Goal: Task Accomplishment & Management: Manage account settings

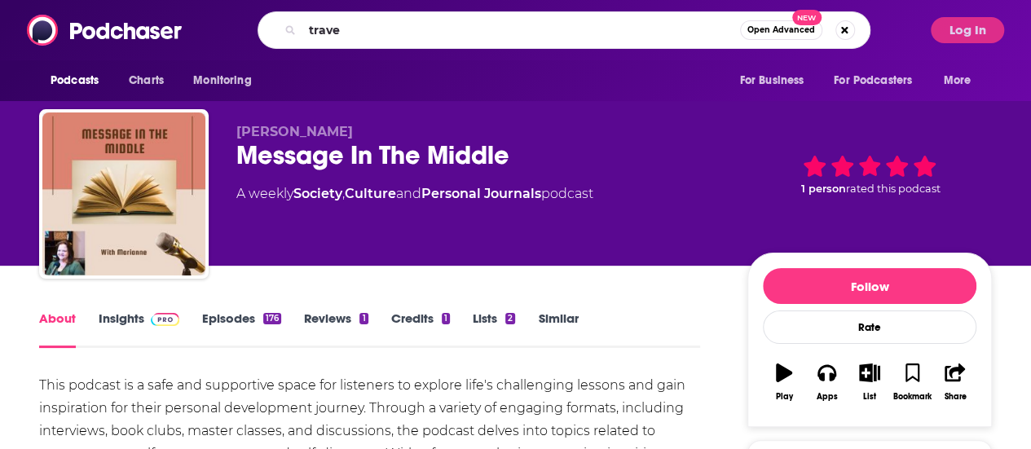
type input "travel"
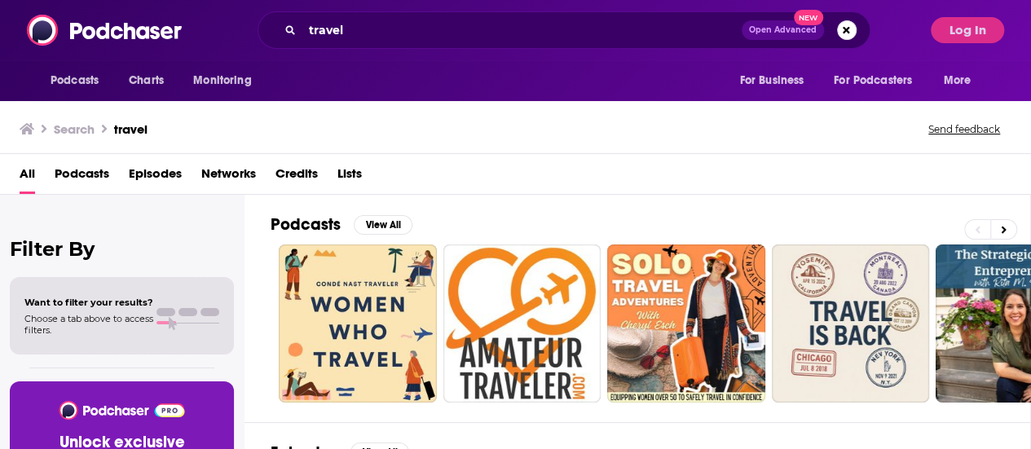
click at [781, 35] on button "Open Advanced New" at bounding box center [782, 30] width 82 height 20
click at [901, 180] on div "All Podcasts Episodes Networks Credits Lists" at bounding box center [519, 177] width 998 height 33
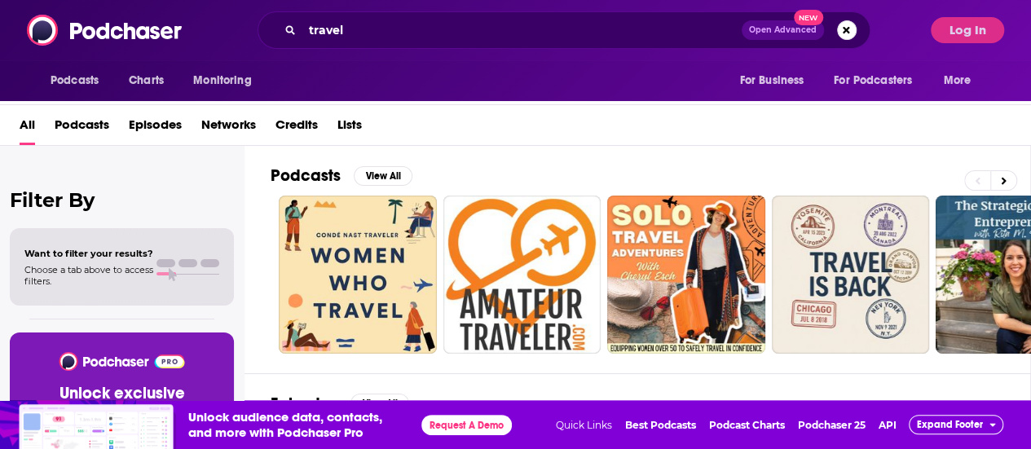
click at [174, 264] on span at bounding box center [165, 263] width 19 height 8
click at [792, 35] on button "Open Advanced New" at bounding box center [782, 30] width 82 height 20
click at [937, 152] on div "Podcasts View All + 24k" at bounding box center [651, 259] width 760 height 227
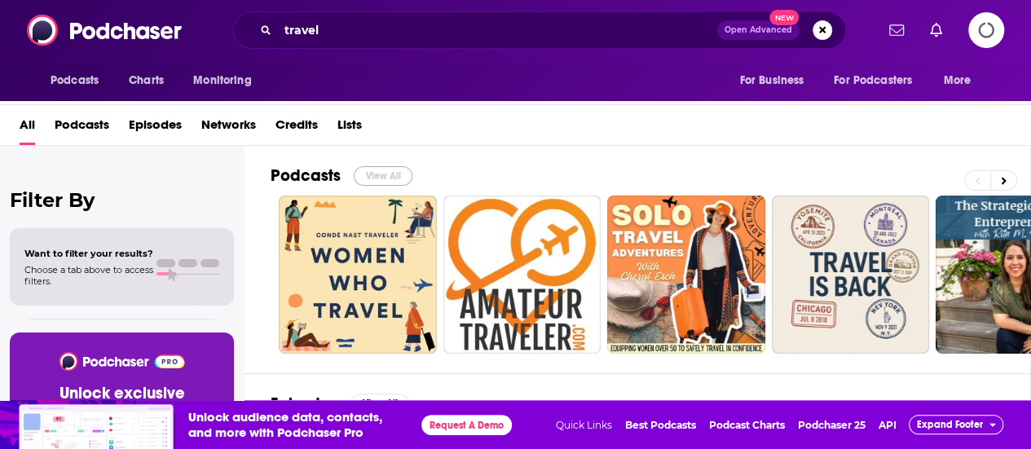
click at [363, 174] on button "View All" at bounding box center [383, 176] width 59 height 20
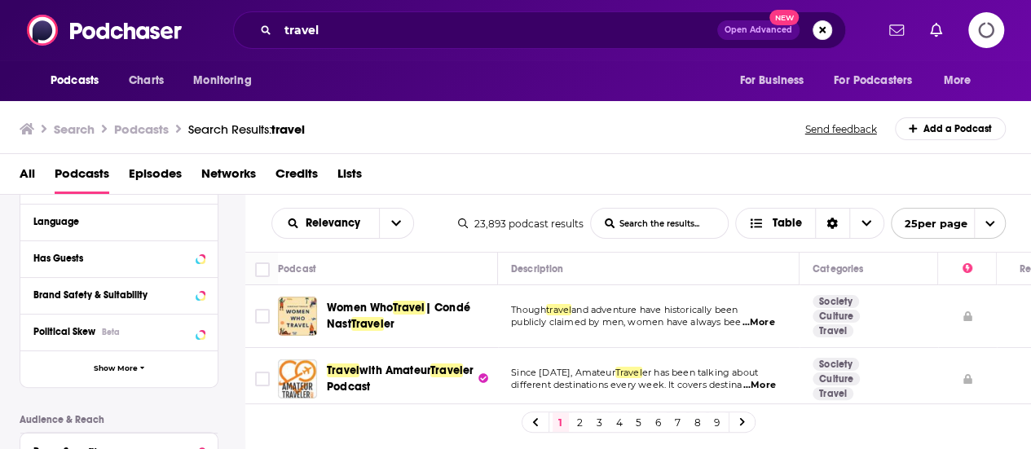
scroll to position [209, 0]
click at [137, 370] on span "Show More" at bounding box center [116, 367] width 44 height 9
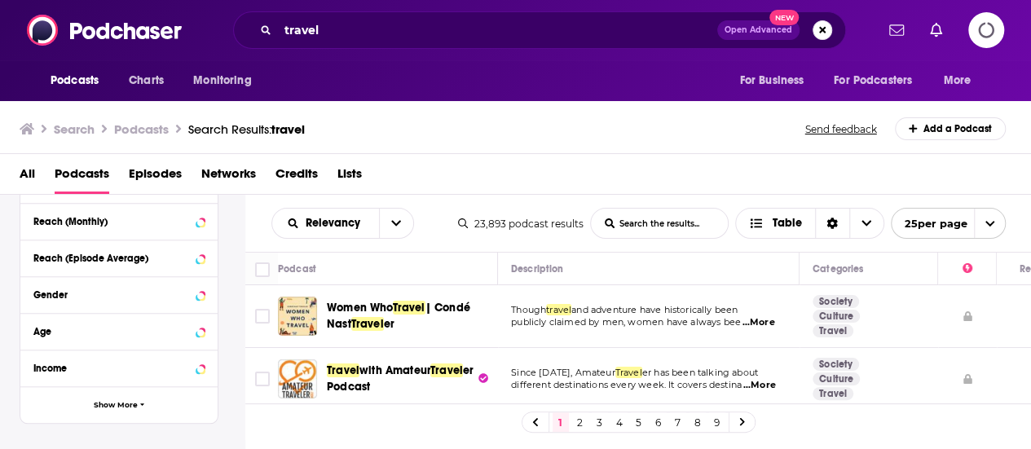
scroll to position [49, 0]
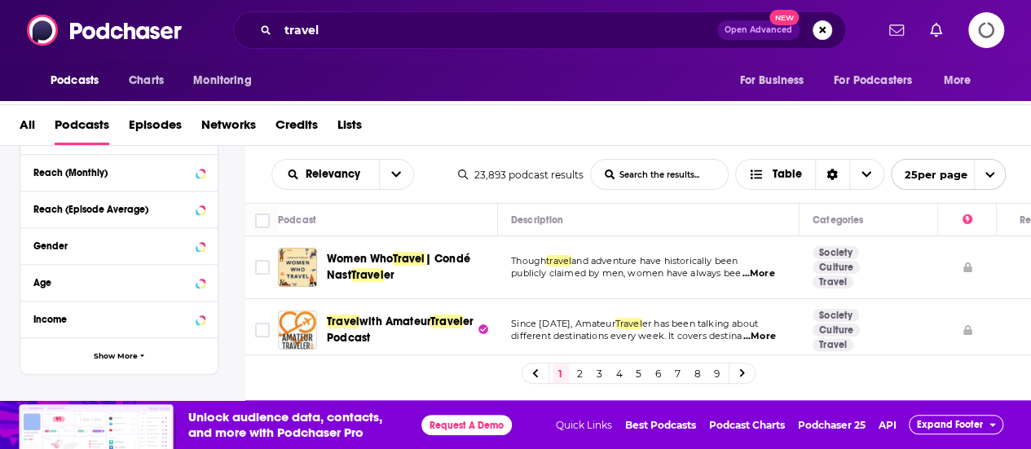
click at [764, 268] on span "...More" at bounding box center [757, 273] width 33 height 13
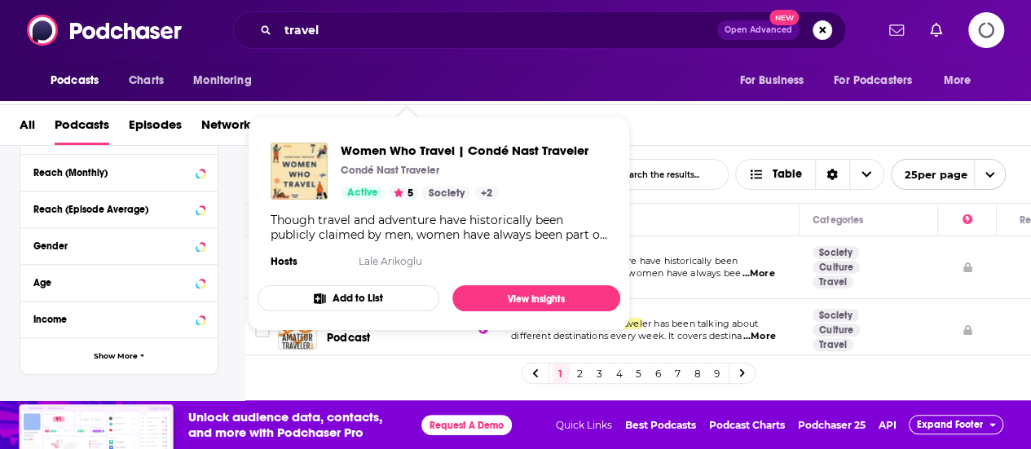
drag, startPoint x: 404, startPoint y: 250, endPoint x: 389, endPoint y: 100, distance: 150.6
click at [389, 100] on div "Podcasts Charts Monitoring For Business For Podcasters More" at bounding box center [515, 80] width 1031 height 41
drag, startPoint x: 377, startPoint y: 267, endPoint x: 369, endPoint y: 262, distance: 9.9
click at [369, 262] on link "Lale Arikoglu" at bounding box center [390, 261] width 64 height 12
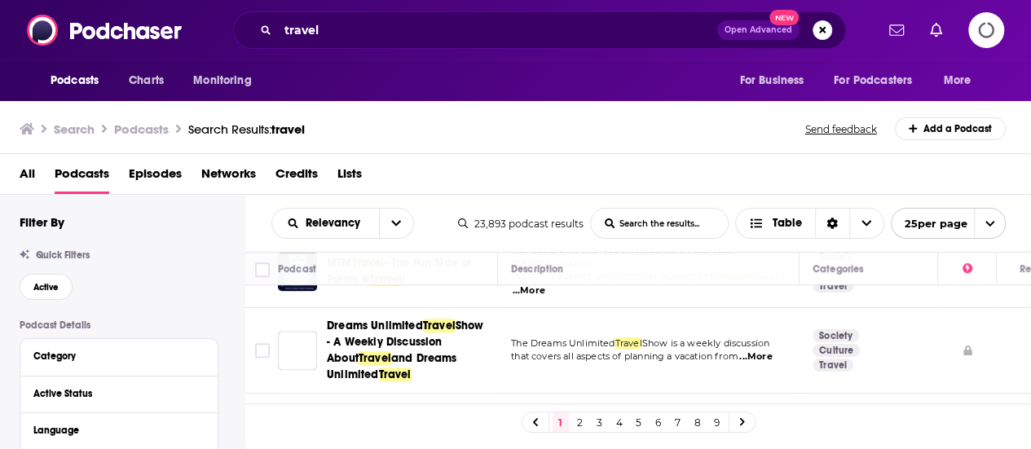
scroll to position [548, 0]
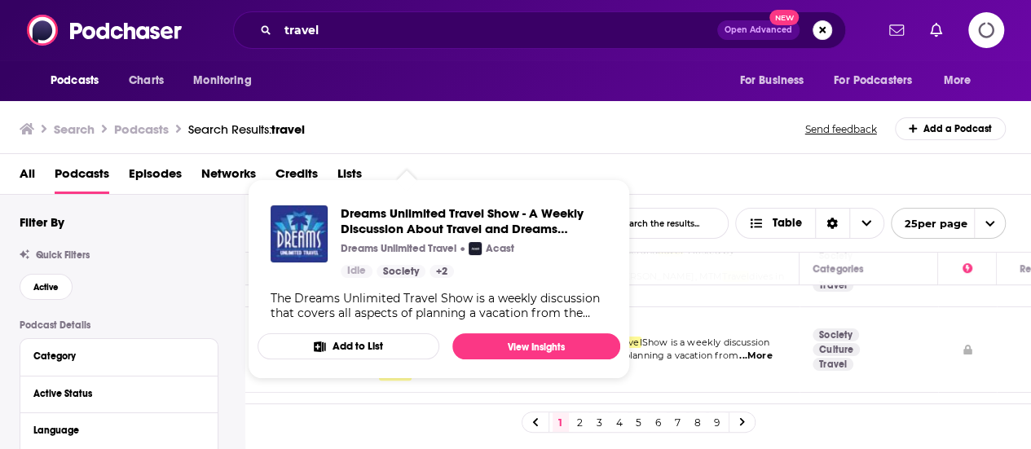
click at [676, 154] on div "All Podcasts Episodes Networks Credits Lists" at bounding box center [515, 174] width 1031 height 41
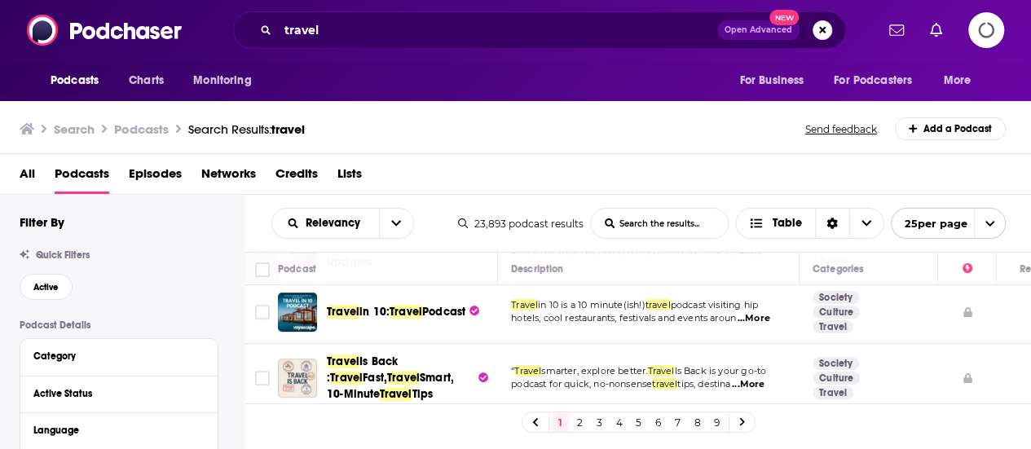
scroll to position [377, 0]
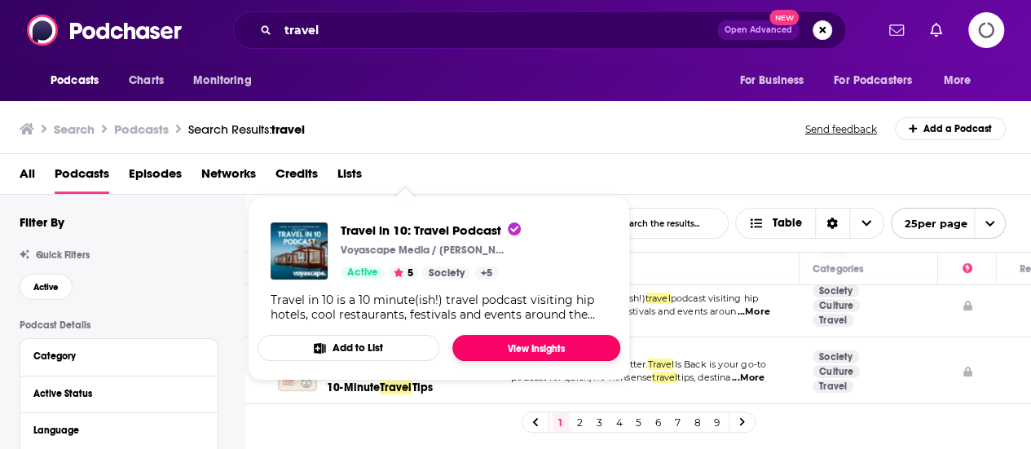
drag, startPoint x: 406, startPoint y: 319, endPoint x: 490, endPoint y: 345, distance: 88.7
click at [490, 345] on link "View Insights" at bounding box center [536, 348] width 168 height 26
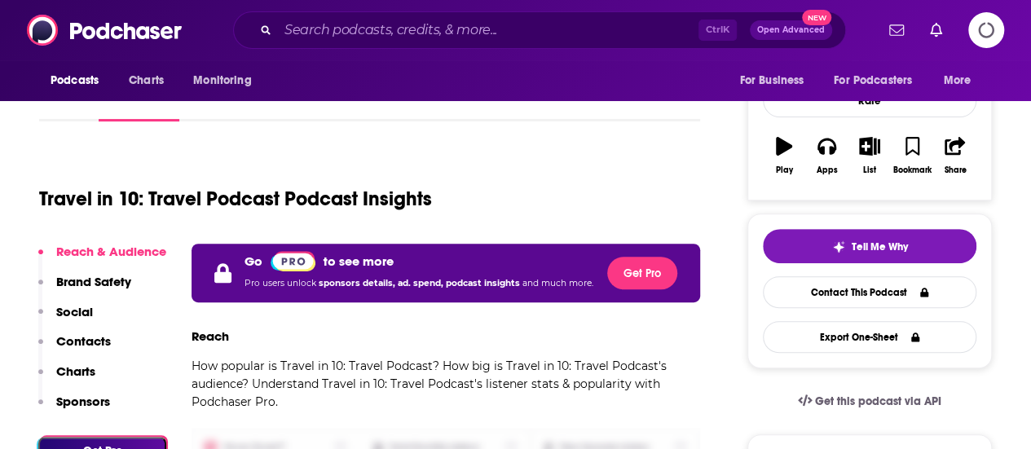
scroll to position [227, 0]
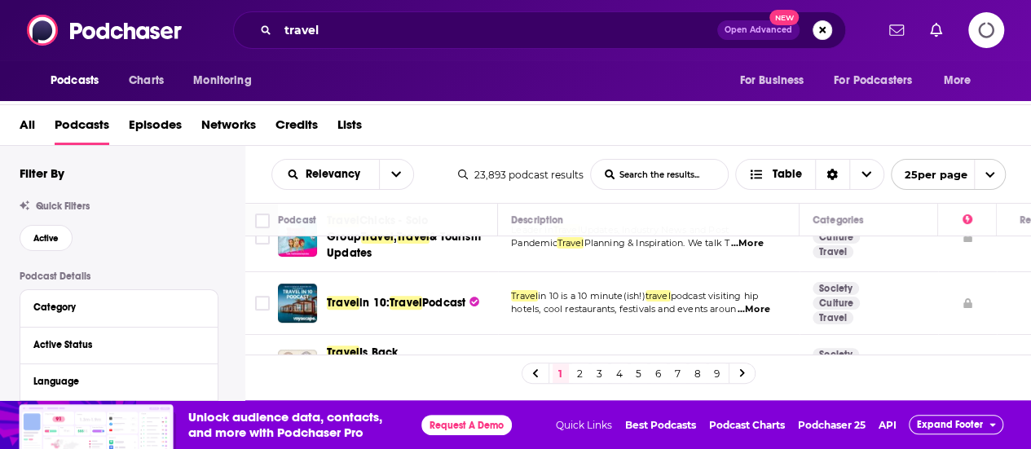
scroll to position [358, 0]
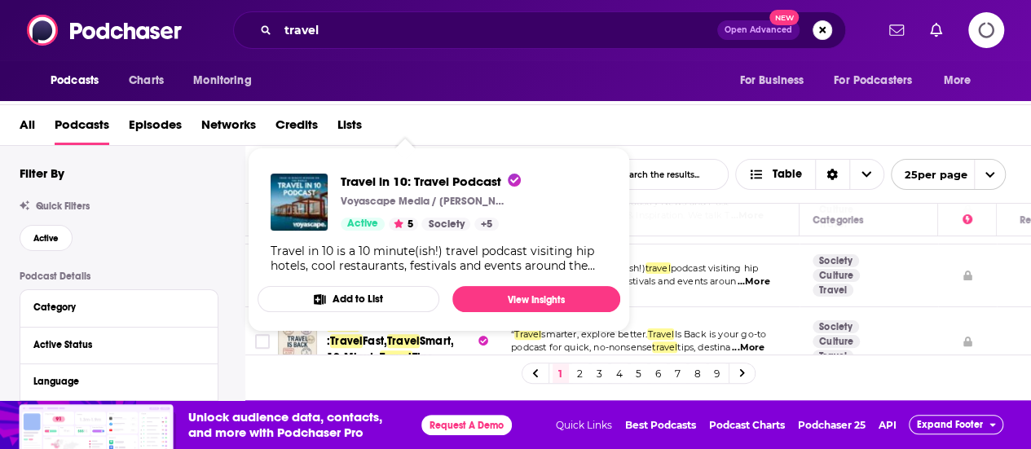
drag, startPoint x: 430, startPoint y: 286, endPoint x: 416, endPoint y: 270, distance: 21.9
click at [416, 270] on div "Travel in 10 is a 10 minute(ish!) travel podcast visiting hip hotels, cool rest…" at bounding box center [439, 258] width 336 height 29
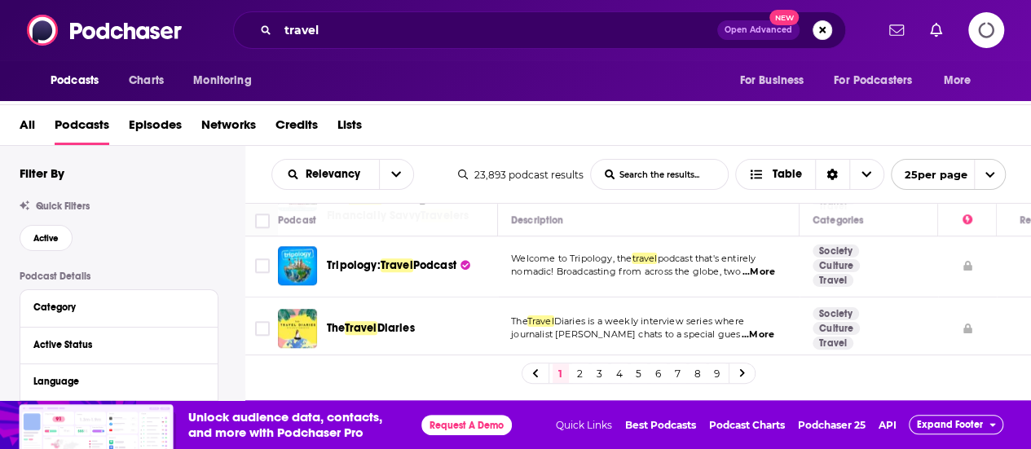
scroll to position [831, 0]
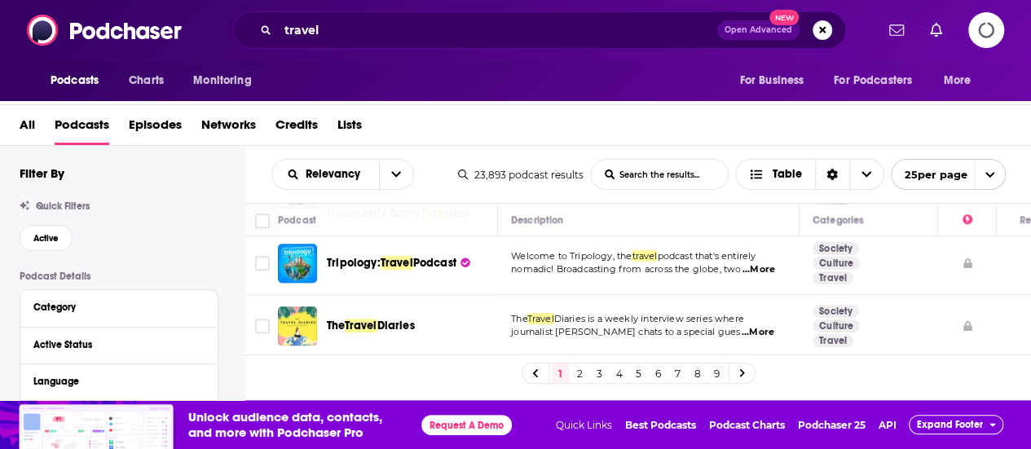
click at [756, 276] on span "...More" at bounding box center [758, 269] width 33 height 13
click at [512, 275] on span "nomadic! Broadcasting from across the globe, two" at bounding box center [626, 268] width 230 height 11
click at [754, 276] on span "...More" at bounding box center [758, 269] width 33 height 13
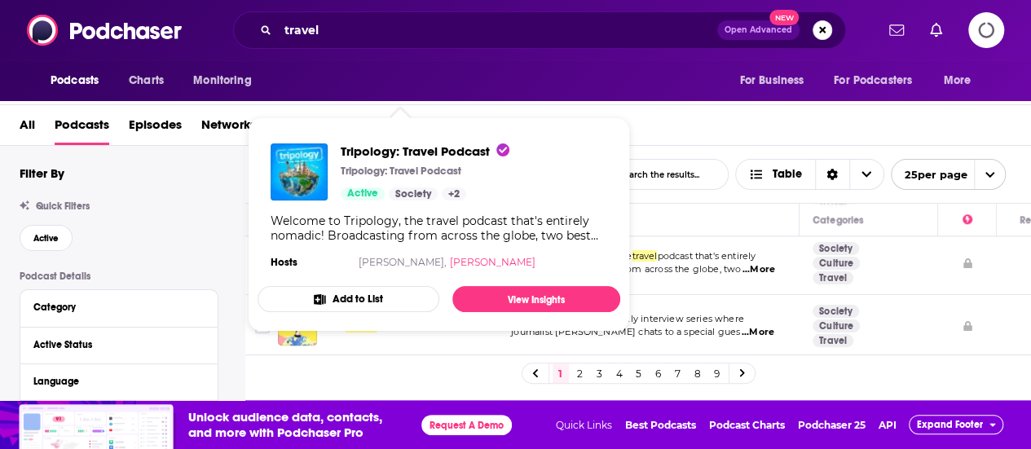
drag, startPoint x: 426, startPoint y: 273, endPoint x: 401, endPoint y: 266, distance: 26.3
click at [450, 266] on link "Adam" at bounding box center [493, 262] width 86 height 12
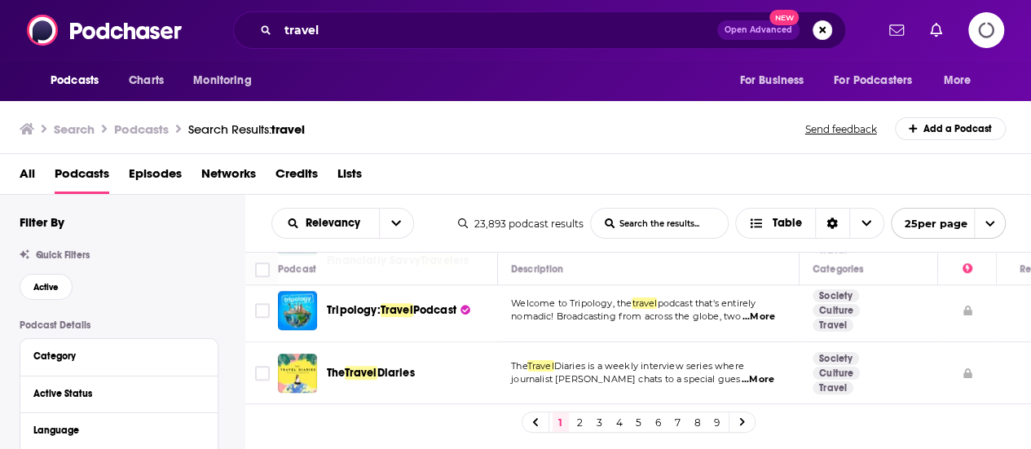
scroll to position [832, 0]
click at [262, 317] on input "Toggle select row" at bounding box center [262, 311] width 15 height 15
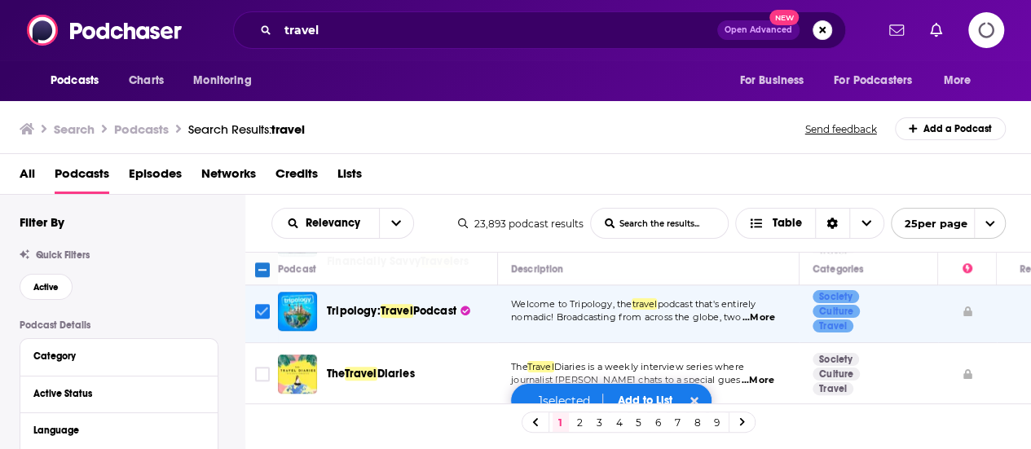
click at [256, 319] on input "Toggle select row" at bounding box center [262, 311] width 15 height 15
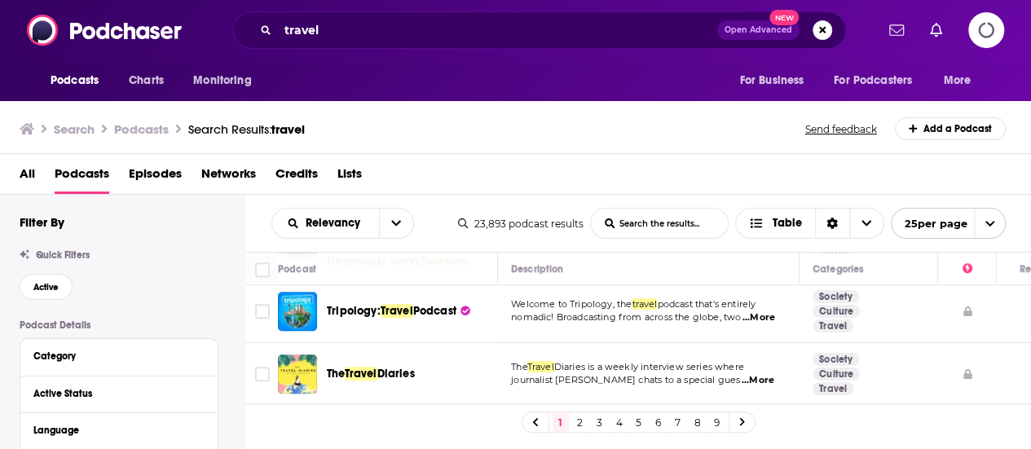
scroll to position [861, 0]
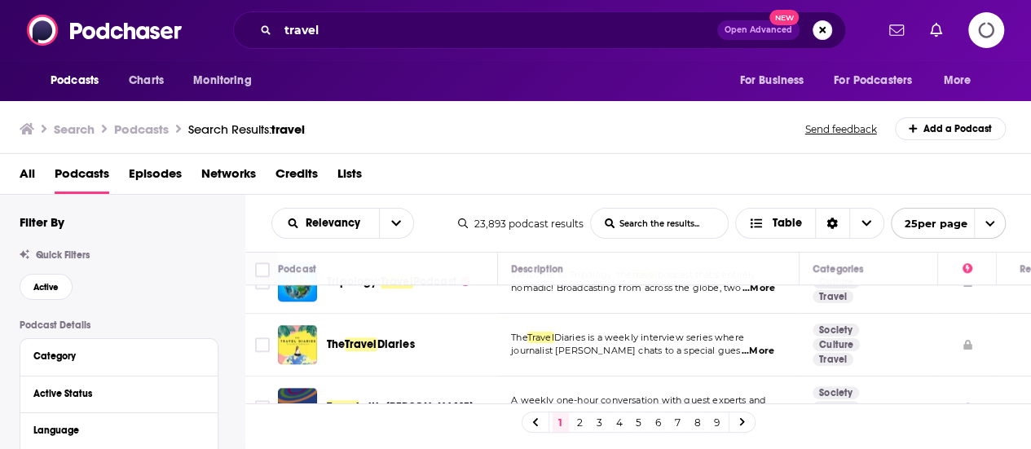
click at [750, 353] on span "...More" at bounding box center [757, 351] width 33 height 13
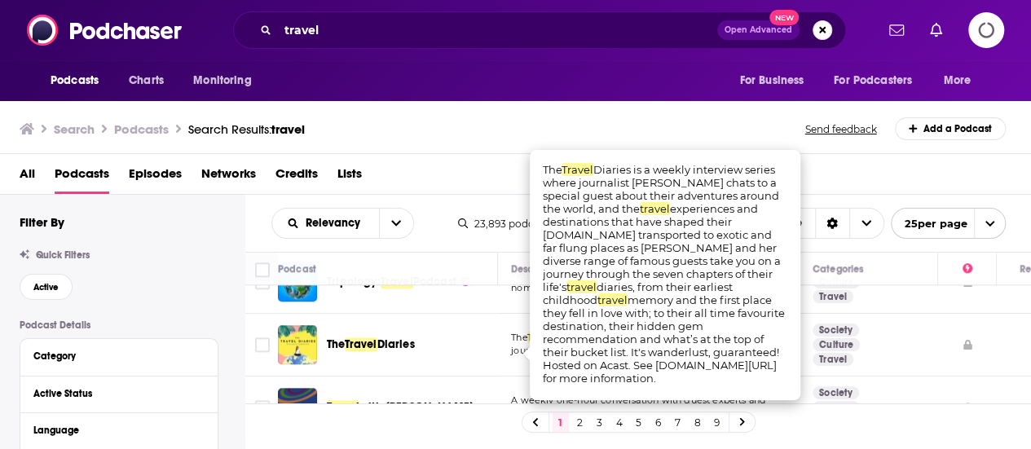
click at [495, 328] on div "The Travel Diaries" at bounding box center [411, 344] width 169 height 39
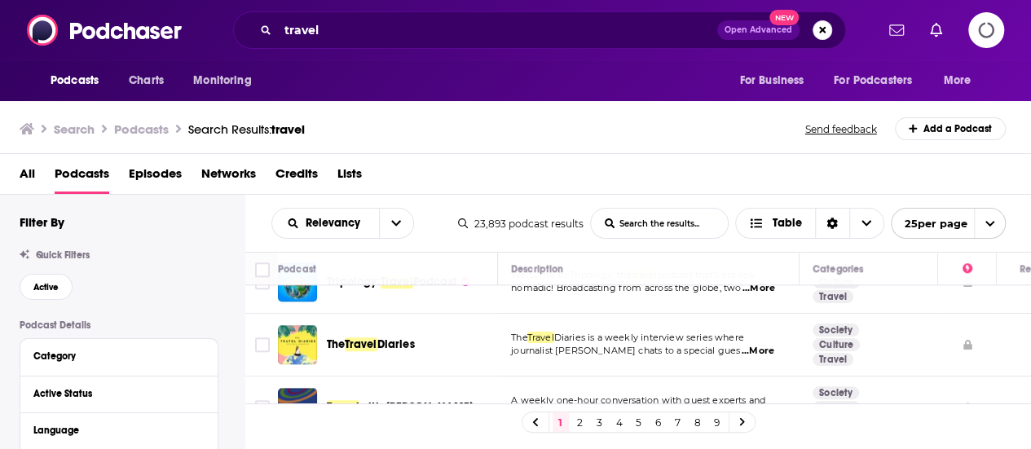
scroll to position [899, 0]
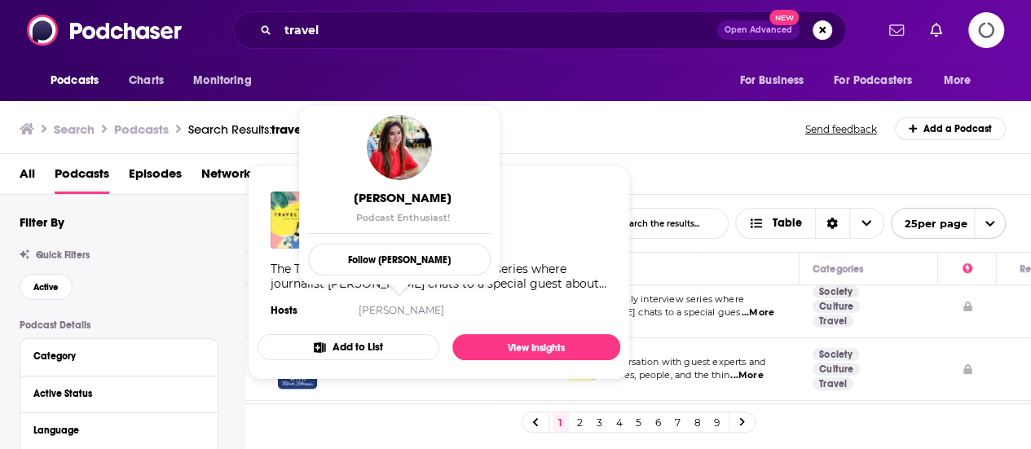
drag, startPoint x: 391, startPoint y: 309, endPoint x: 322, endPoint y: 309, distance: 69.3
click at [322, 309] on section "Hosts Holly Rubenstein" at bounding box center [439, 310] width 336 height 13
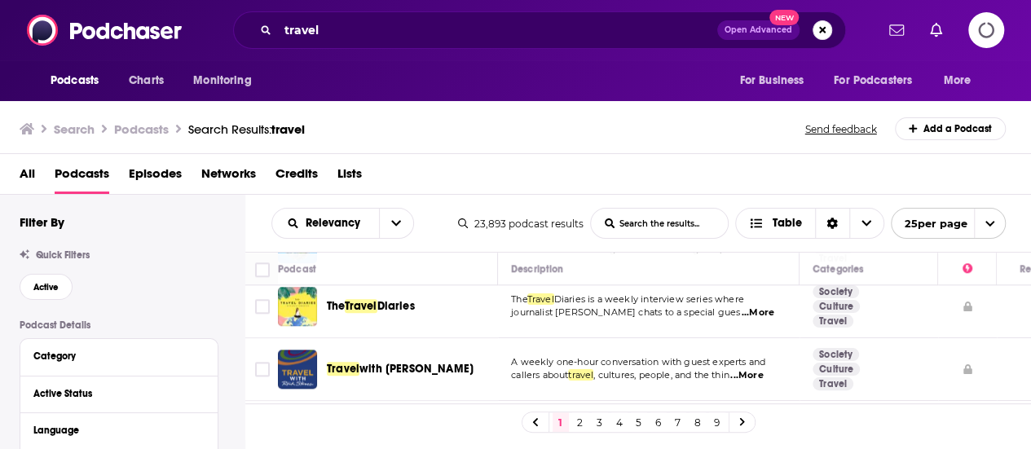
click at [693, 342] on td "A weekly one-hour conversation with guest experts and callers about travel , cu…" at bounding box center [648, 369] width 301 height 63
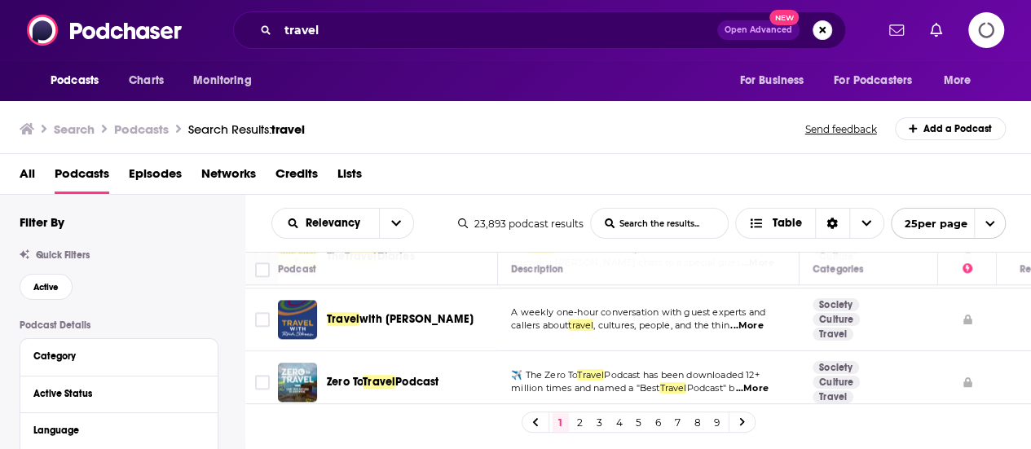
scroll to position [948, 0]
click at [746, 333] on span "...More" at bounding box center [746, 326] width 33 height 13
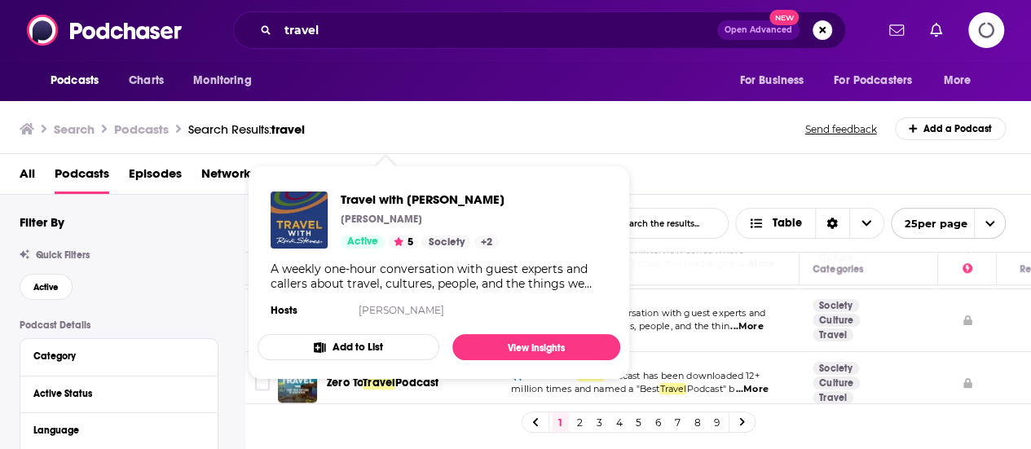
drag, startPoint x: 404, startPoint y: 323, endPoint x: 383, endPoint y: 315, distance: 22.7
click at [383, 315] on div "Travel with Rick Steves Rick Steves Active 5 Society + 2 A weekly one-hour conv…" at bounding box center [438, 256] width 363 height 156
click at [518, 342] on link "View Insights" at bounding box center [536, 347] width 168 height 26
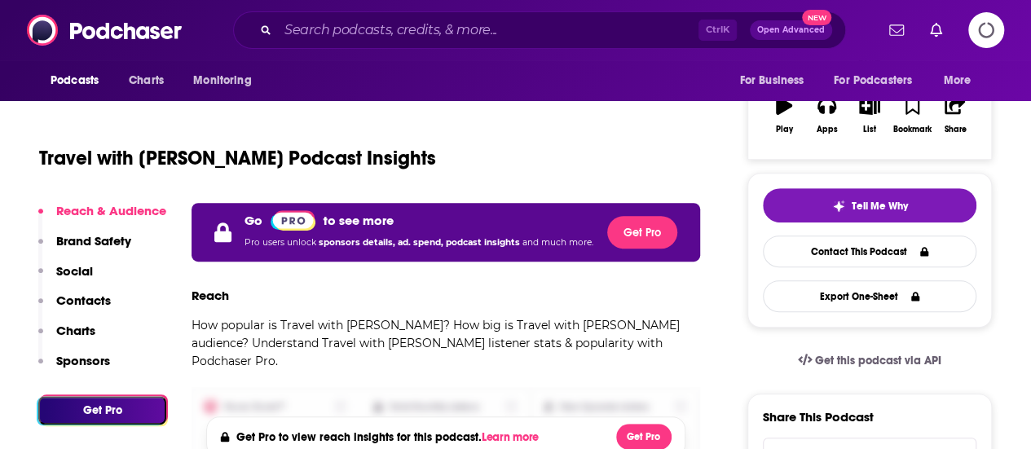
scroll to position [266, 0]
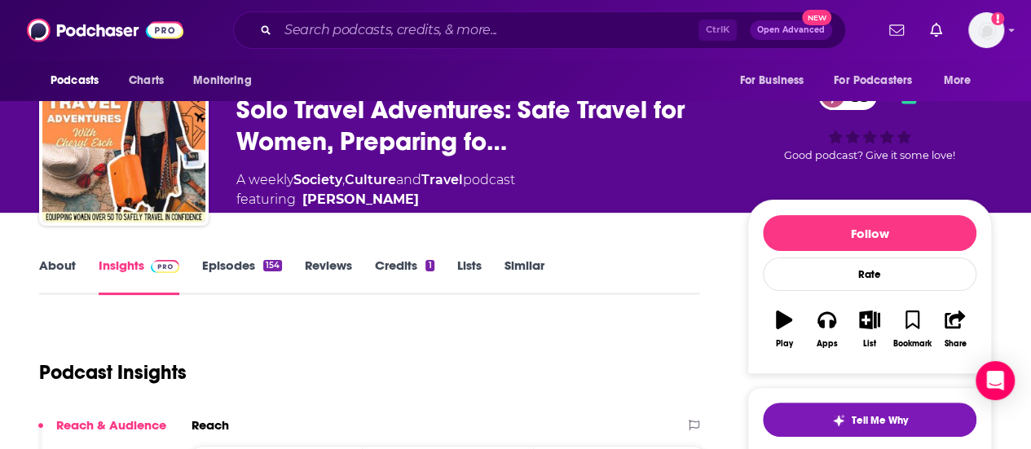
scroll to position [52, 0]
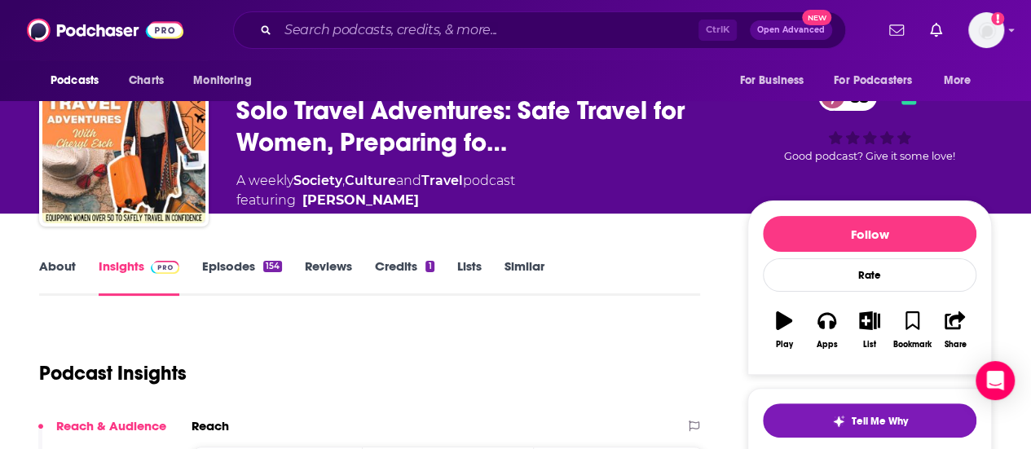
click at [240, 257] on div "About Insights Episodes 154 Reviews Credits 1 Lists Similar" at bounding box center [369, 276] width 661 height 40
click at [240, 266] on link "Episodes 154" at bounding box center [242, 276] width 80 height 37
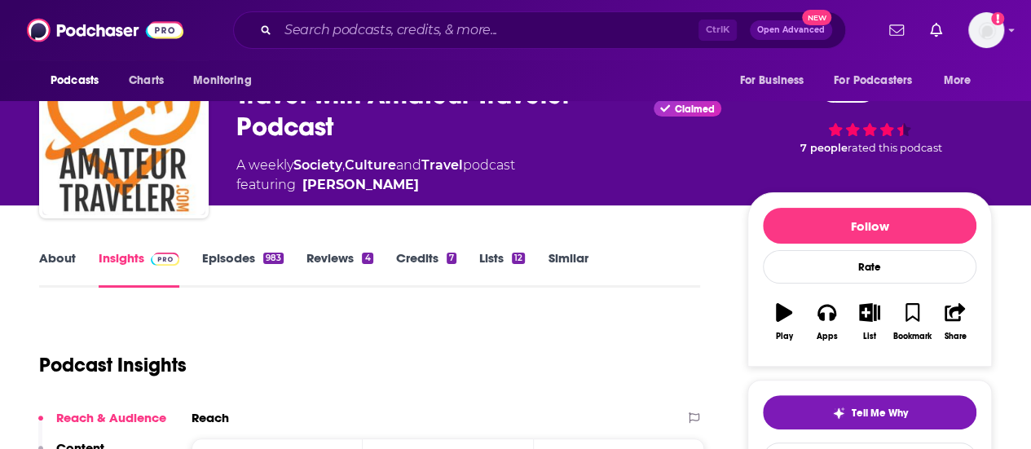
scroll to position [49, 0]
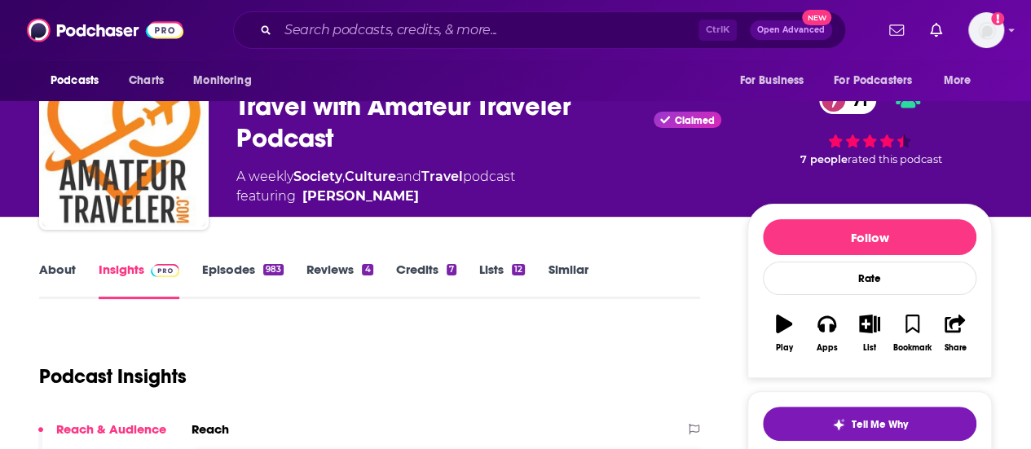
click at [59, 275] on link "About" at bounding box center [57, 280] width 37 height 37
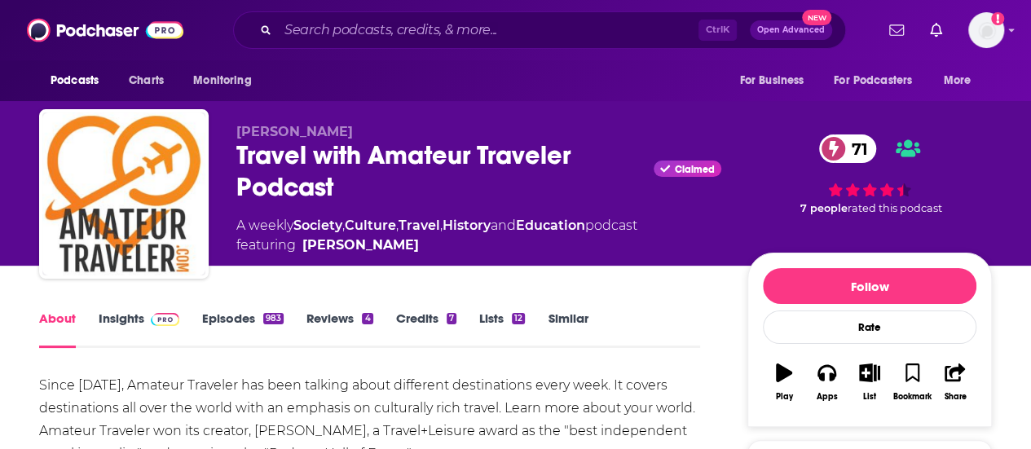
click at [249, 310] on div "About Insights Episodes 983 Reviews 4 Credits 7 Lists 12 Similar" at bounding box center [369, 328] width 661 height 40
click at [249, 317] on link "Episodes 983" at bounding box center [242, 328] width 81 height 37
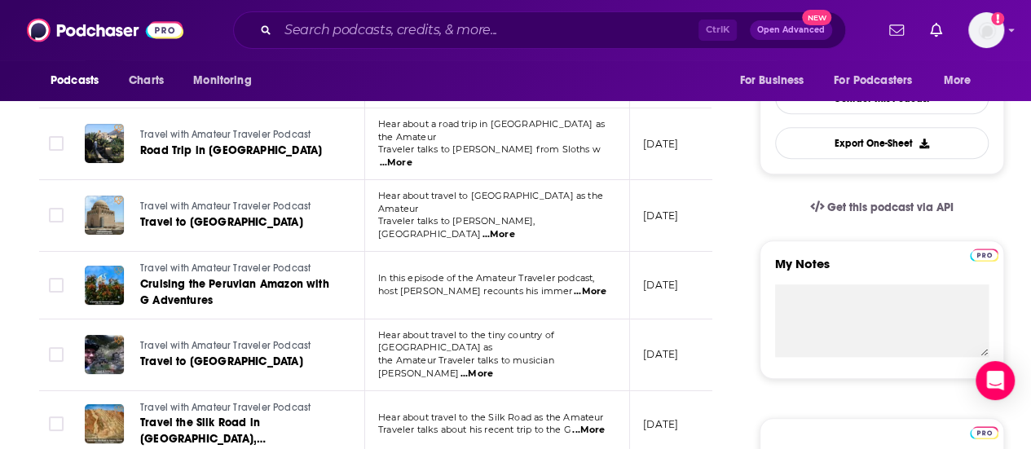
scroll to position [275, 0]
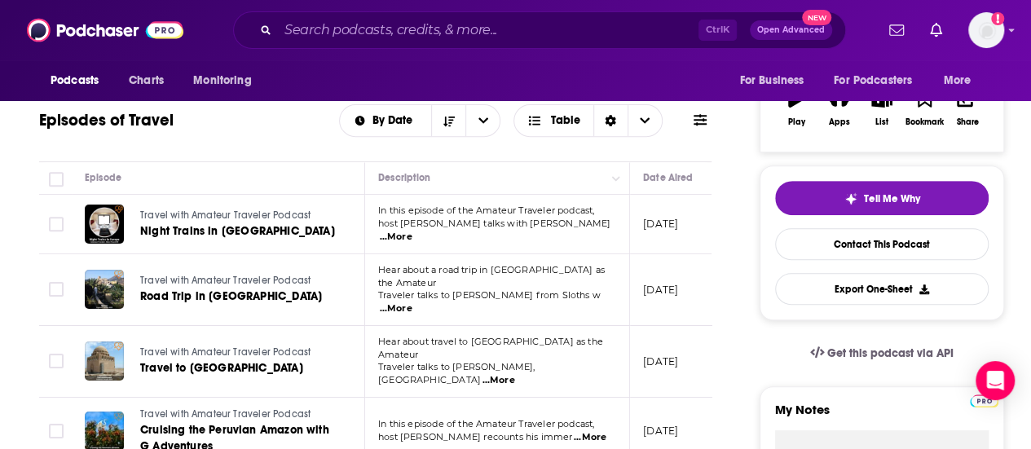
click at [412, 233] on span "...More" at bounding box center [396, 237] width 33 height 13
click at [577, 436] on td "In this episode of the Amateur Traveler podcast, host Chris Christensen recount…" at bounding box center [497, 432] width 265 height 68
click at [412, 302] on span "...More" at bounding box center [396, 308] width 33 height 13
click at [313, 168] on div "Episode" at bounding box center [218, 178] width 266 height 20
click at [514, 374] on span "...More" at bounding box center [498, 380] width 33 height 13
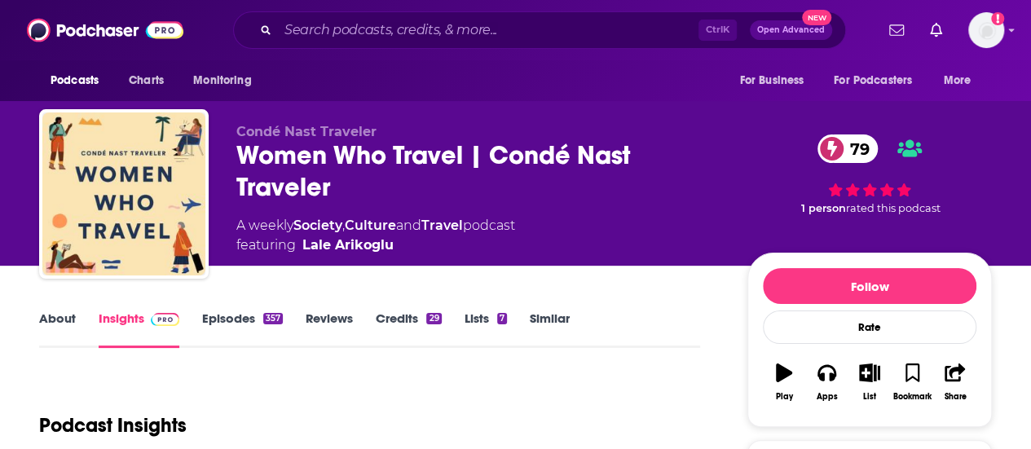
scroll to position [168, 0]
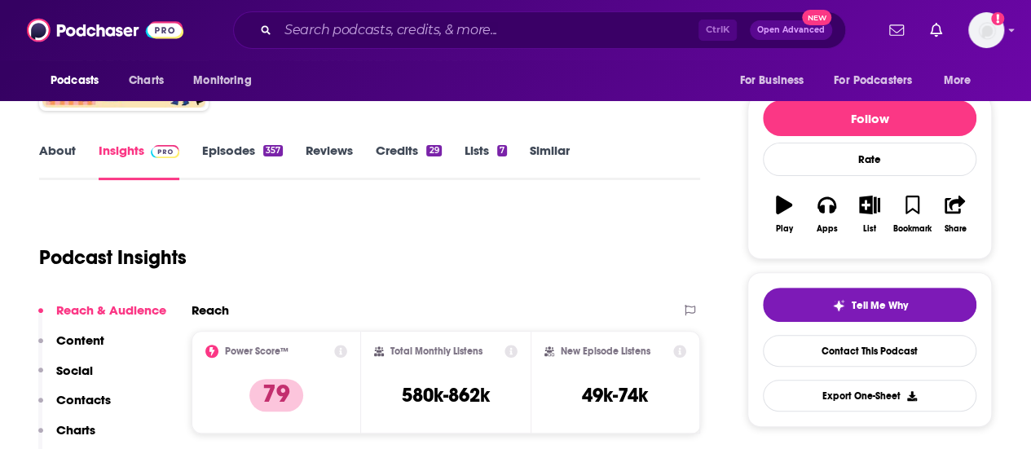
click at [236, 160] on link "Episodes 357" at bounding box center [242, 161] width 81 height 37
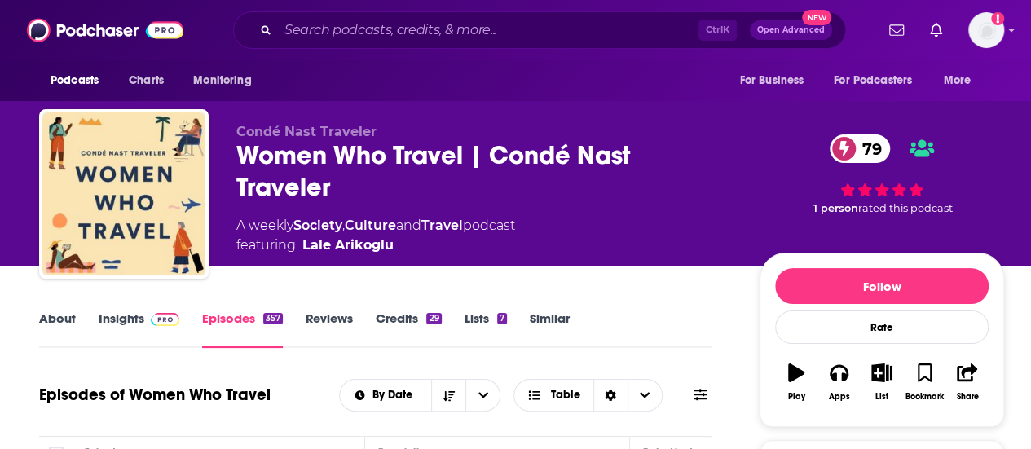
scroll to position [295, 0]
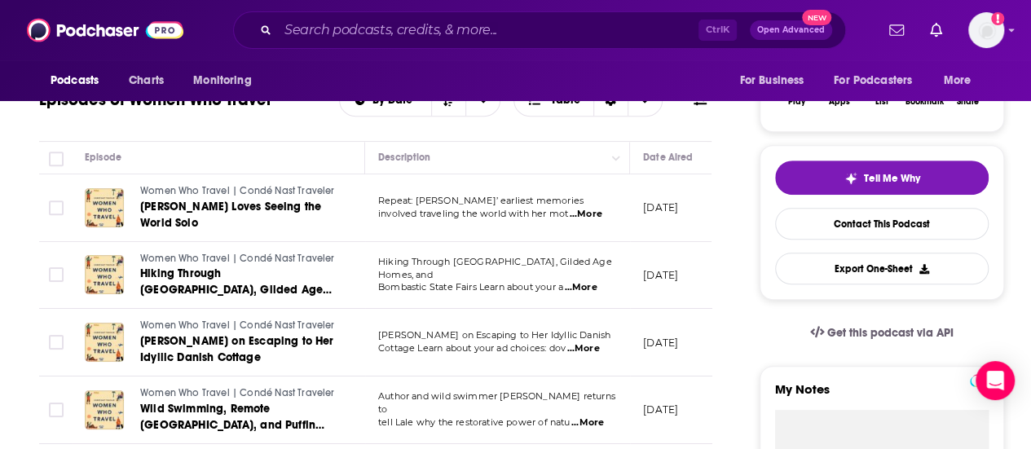
click at [583, 216] on span "...More" at bounding box center [586, 214] width 33 height 13
click at [526, 323] on td "Dorthe Nors on Escaping to Her Idyllic Danish Cottage Learn about your ad choic…" at bounding box center [497, 343] width 265 height 68
click at [596, 218] on span "...More" at bounding box center [586, 214] width 33 height 13
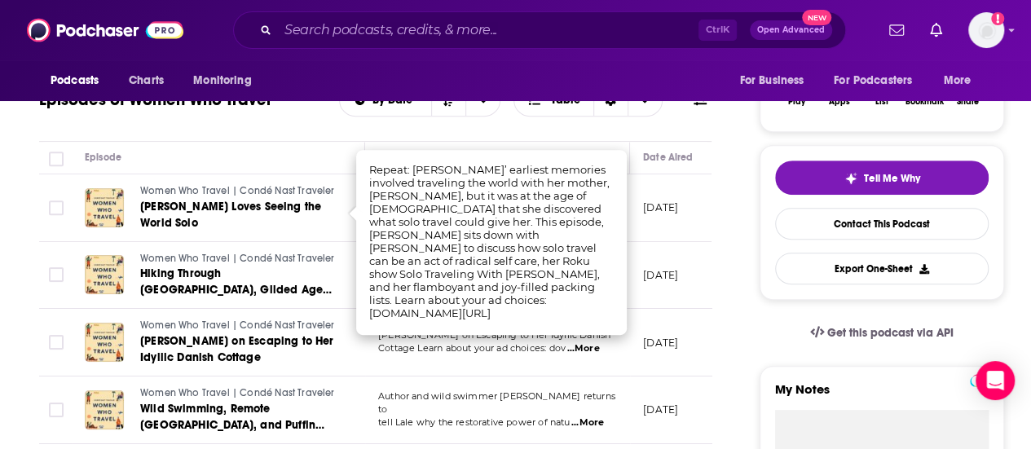
click at [523, 351] on span "Cottage Learn about your ad choices: dov" at bounding box center [471, 347] width 187 height 11
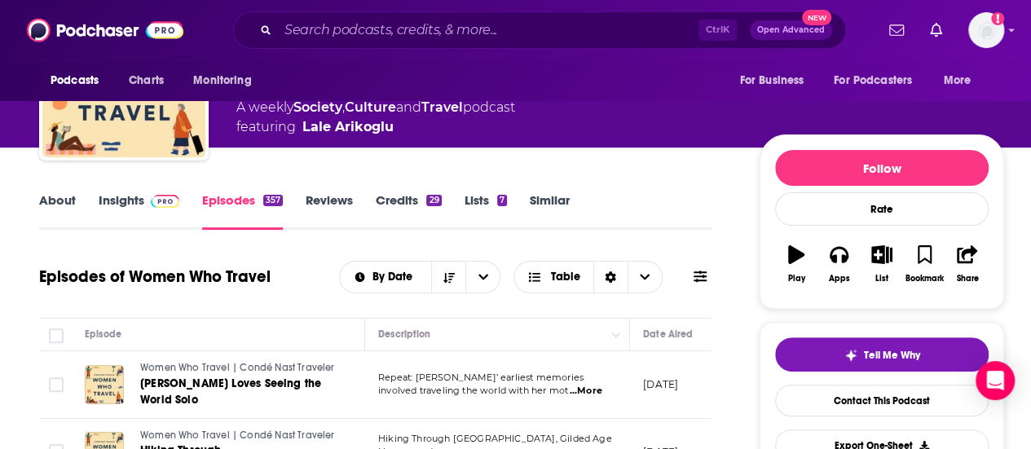
scroll to position [106, 0]
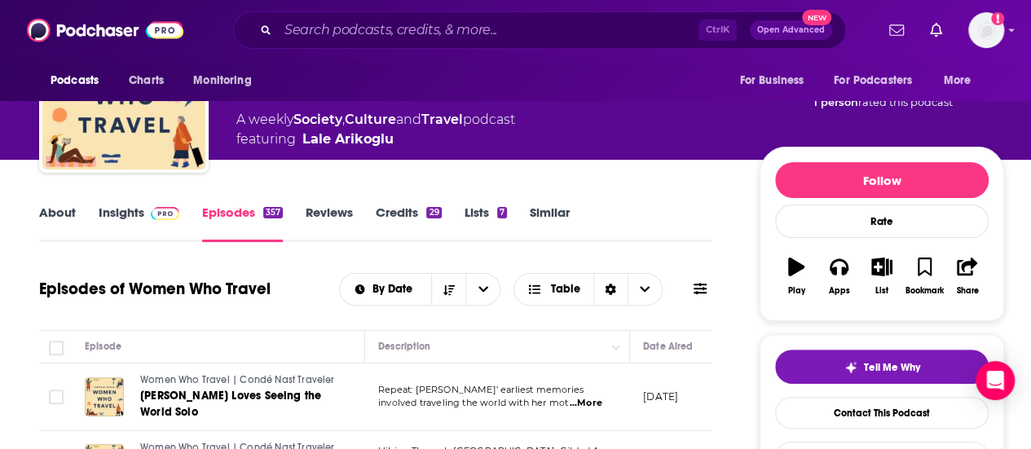
click at [161, 214] on img at bounding box center [165, 213] width 29 height 13
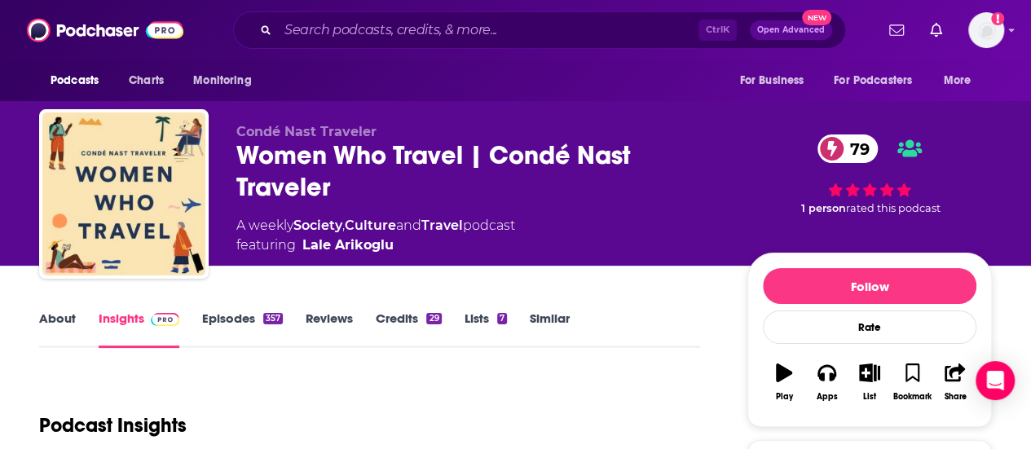
scroll to position [125, 0]
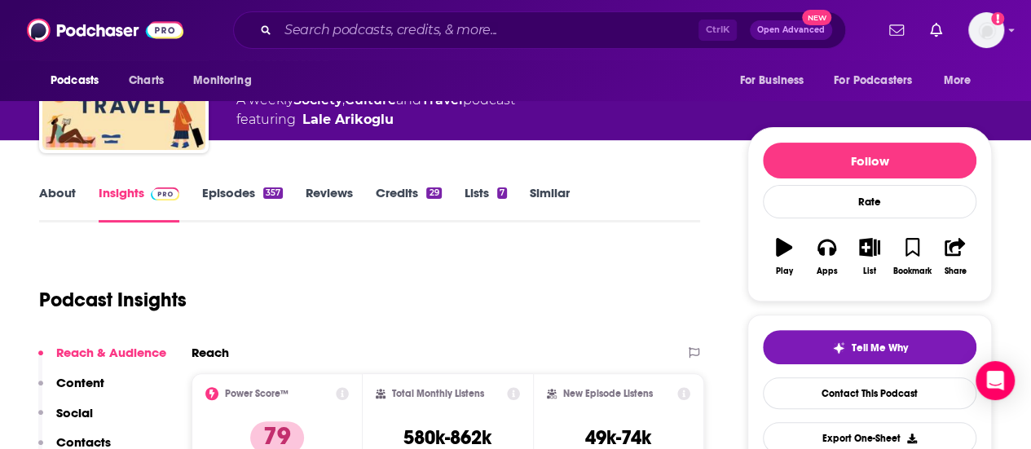
click at [209, 188] on link "Episodes 357" at bounding box center [242, 203] width 81 height 37
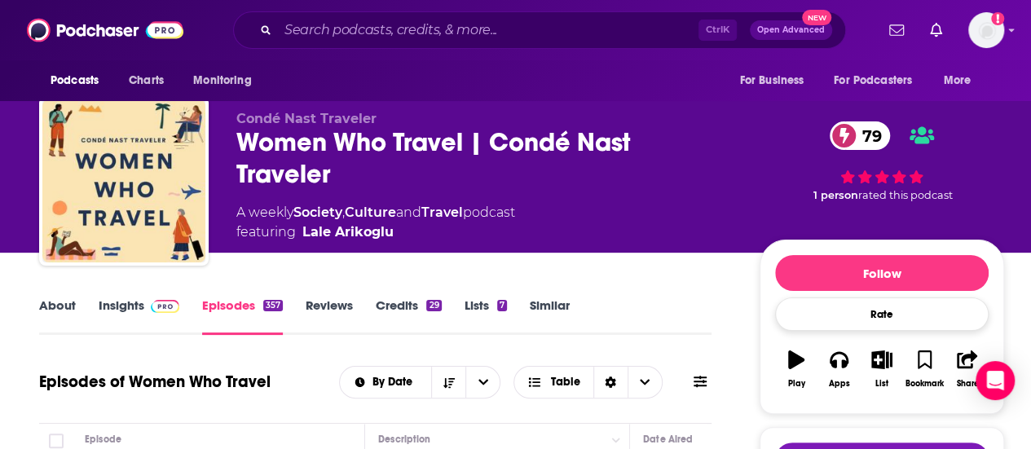
scroll to position [142, 0]
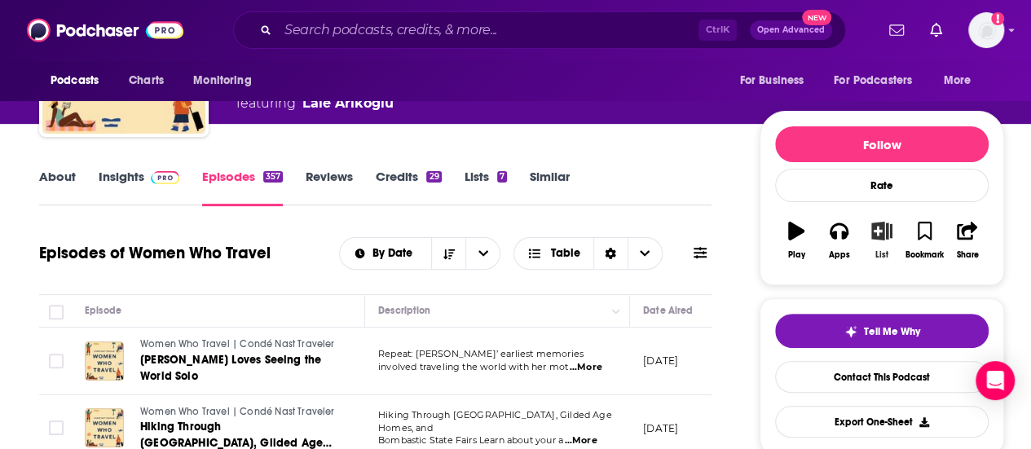
click at [888, 242] on button "List" at bounding box center [881, 240] width 42 height 59
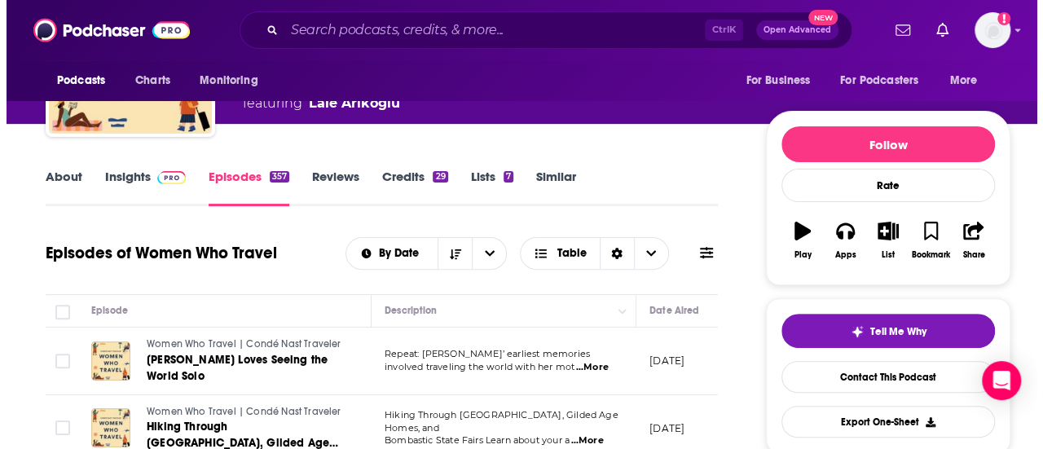
scroll to position [0, 0]
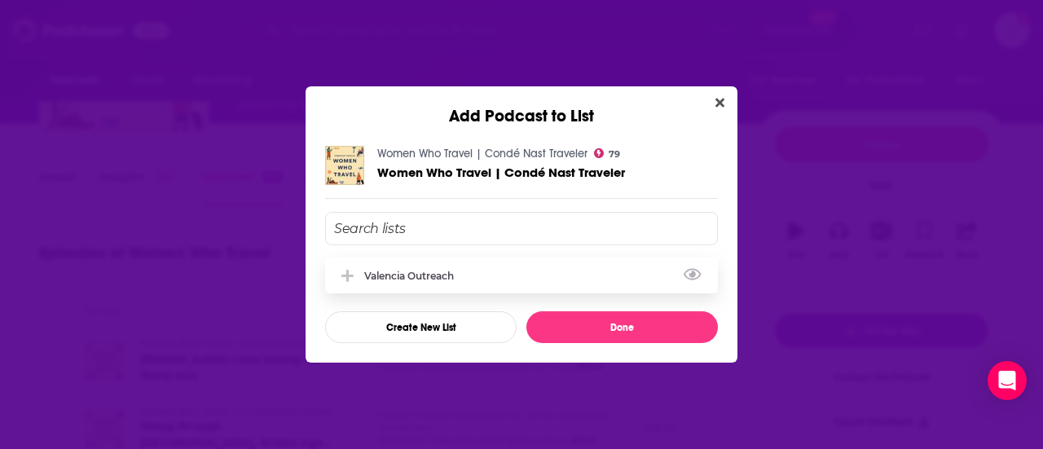
click at [622, 273] on div "valencia outreach" at bounding box center [521, 275] width 393 height 36
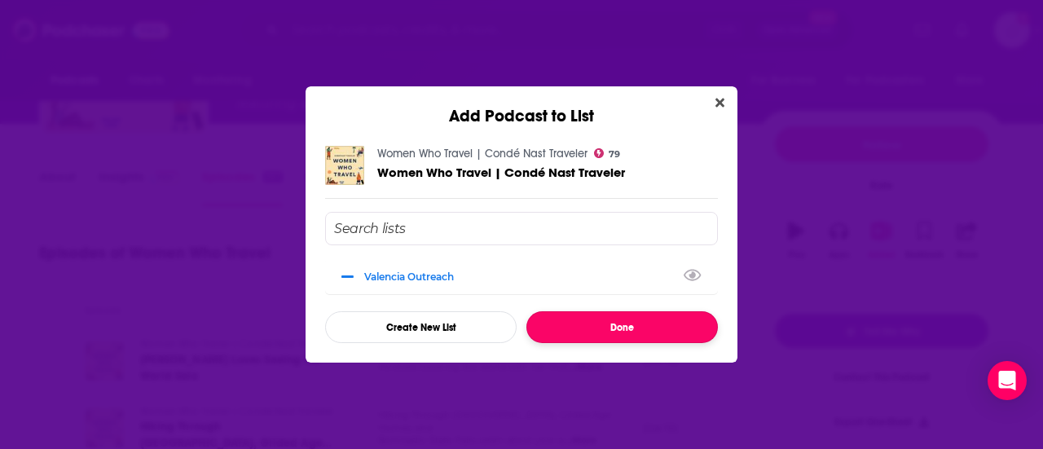
click at [593, 316] on button "Done" at bounding box center [621, 327] width 191 height 32
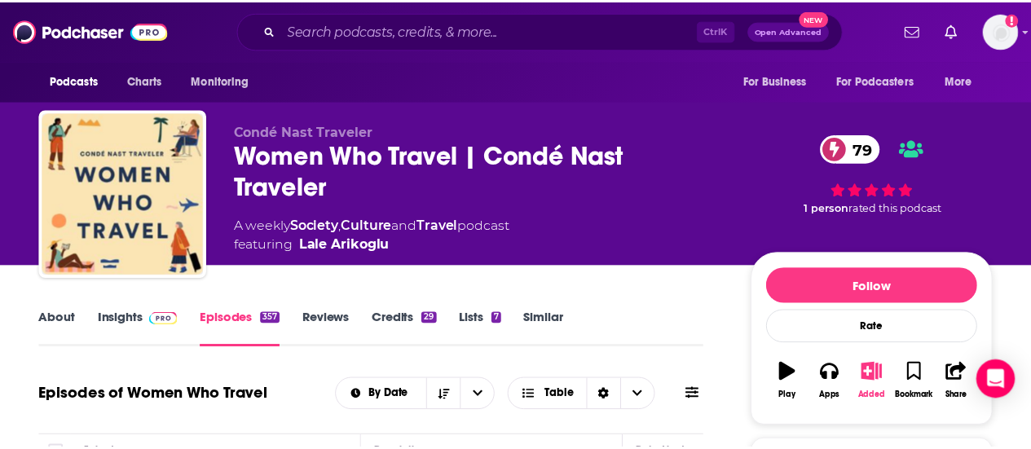
scroll to position [142, 0]
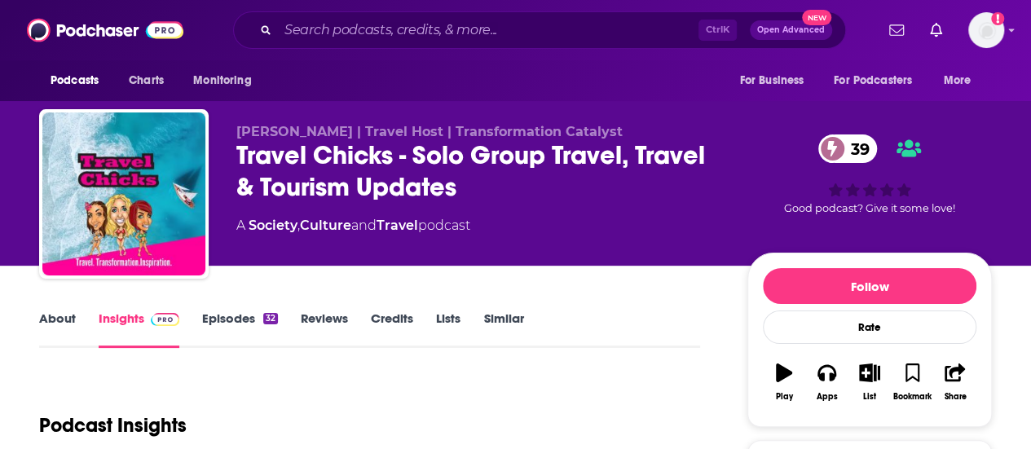
click at [252, 327] on link "Episodes 32" at bounding box center [240, 328] width 76 height 37
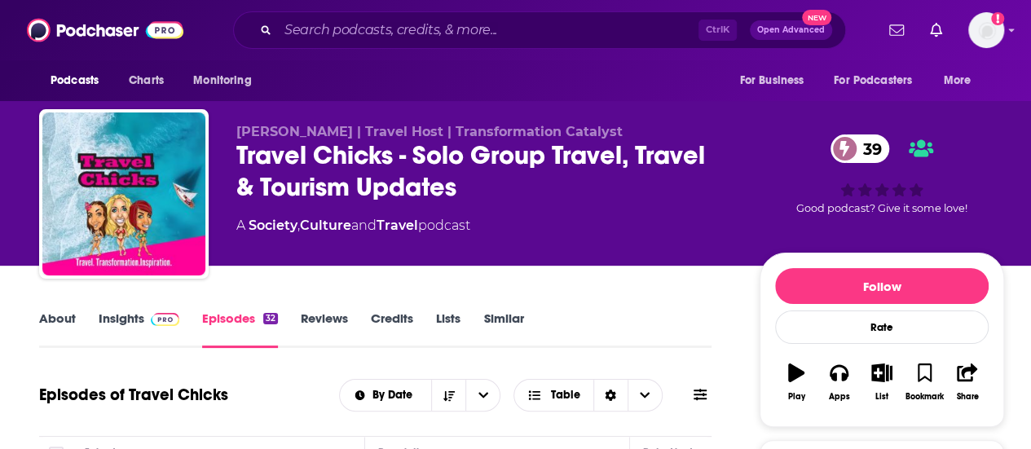
scroll to position [195, 0]
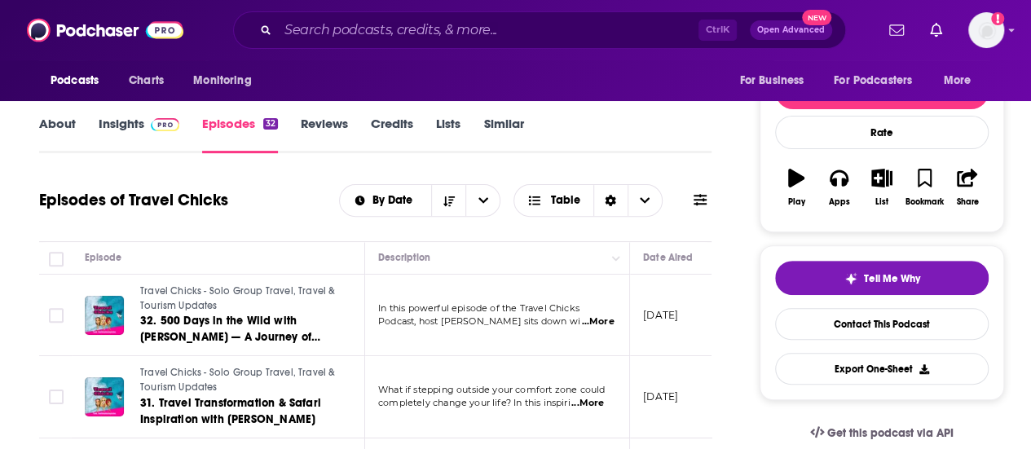
click at [162, 139] on link "Insights" at bounding box center [139, 134] width 81 height 37
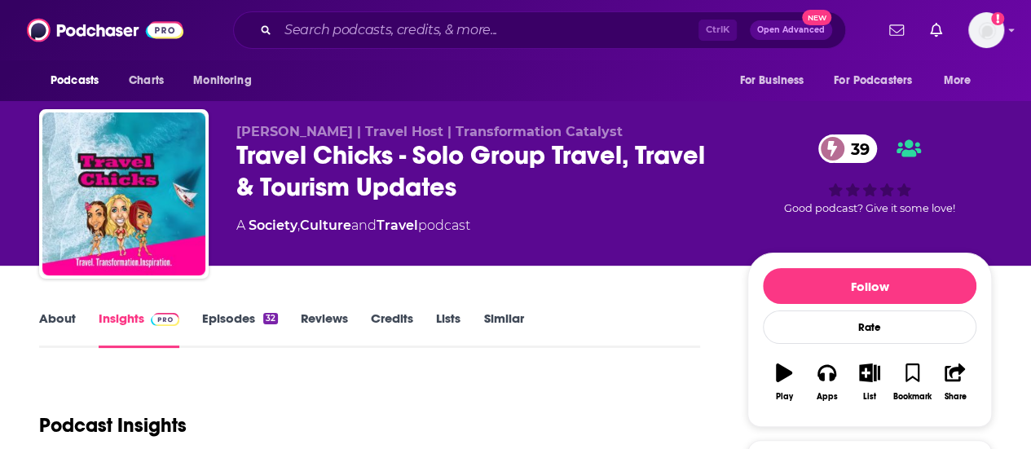
scroll to position [205, 0]
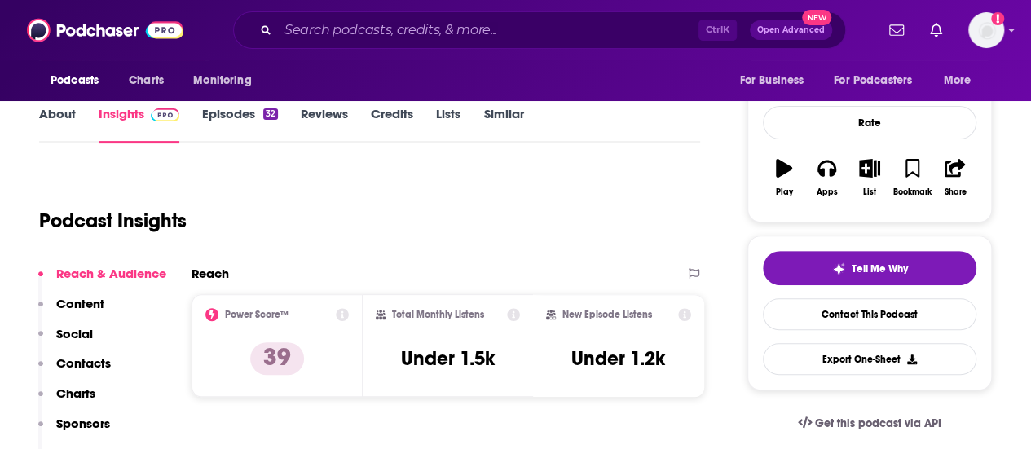
click at [218, 117] on link "Episodes 32" at bounding box center [240, 124] width 76 height 37
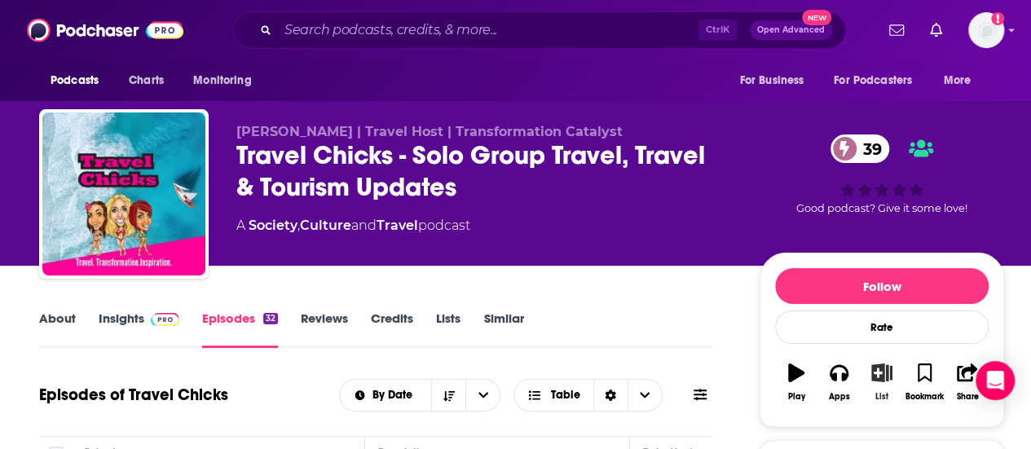
click at [884, 380] on button "List" at bounding box center [881, 382] width 42 height 59
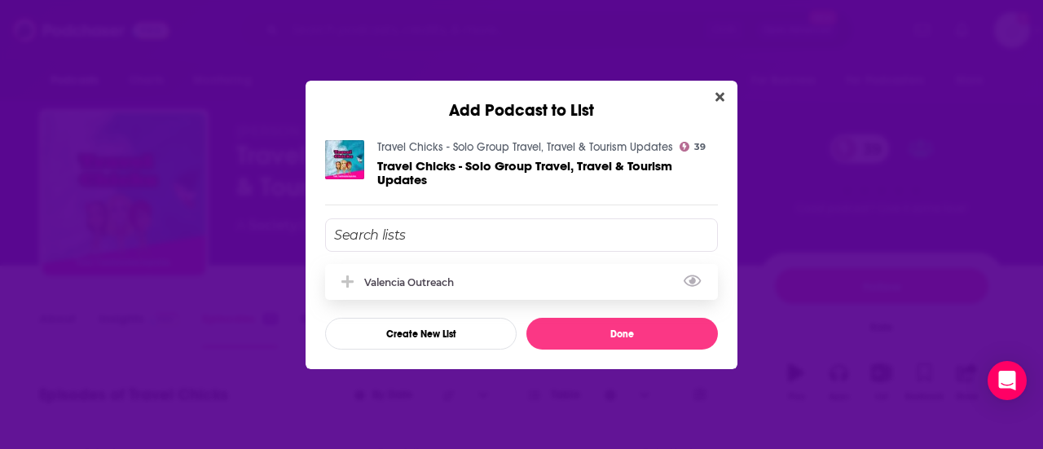
click at [637, 279] on div "valencia outreach" at bounding box center [521, 282] width 393 height 36
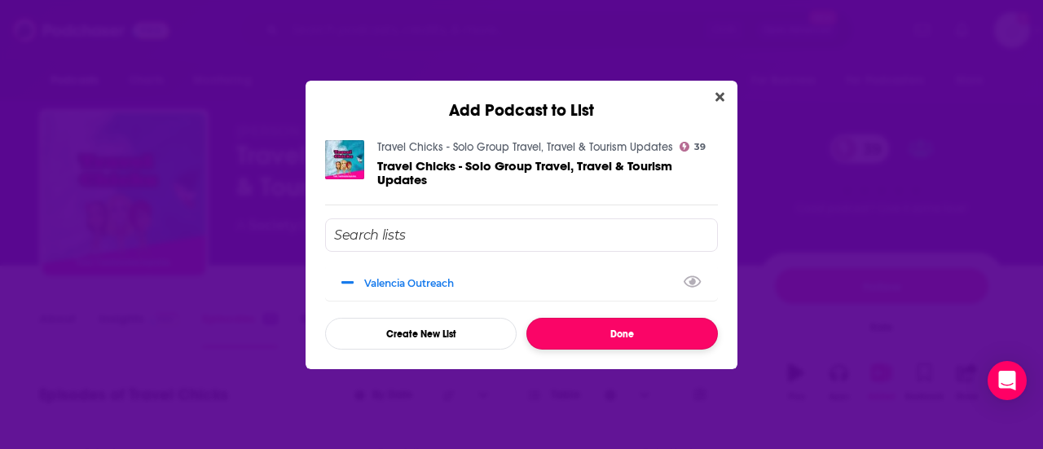
click at [572, 327] on button "Done" at bounding box center [621, 334] width 191 height 32
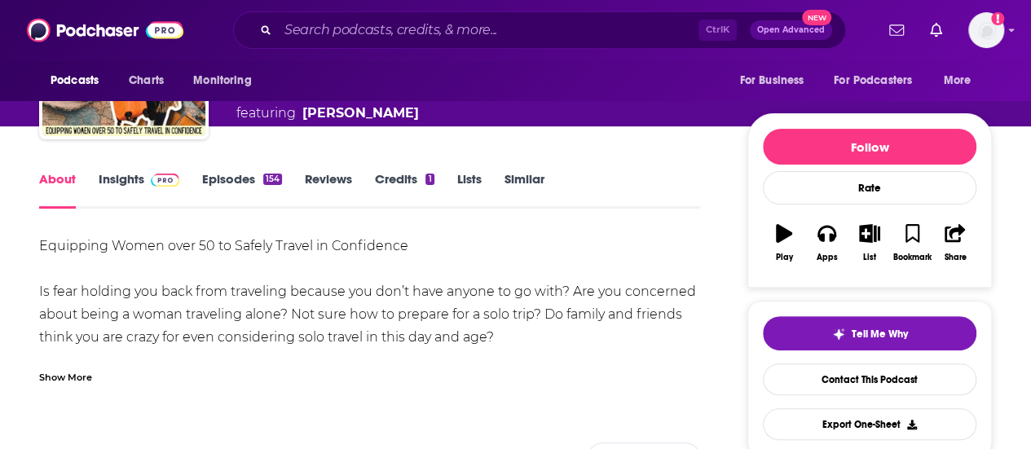
scroll to position [134, 0]
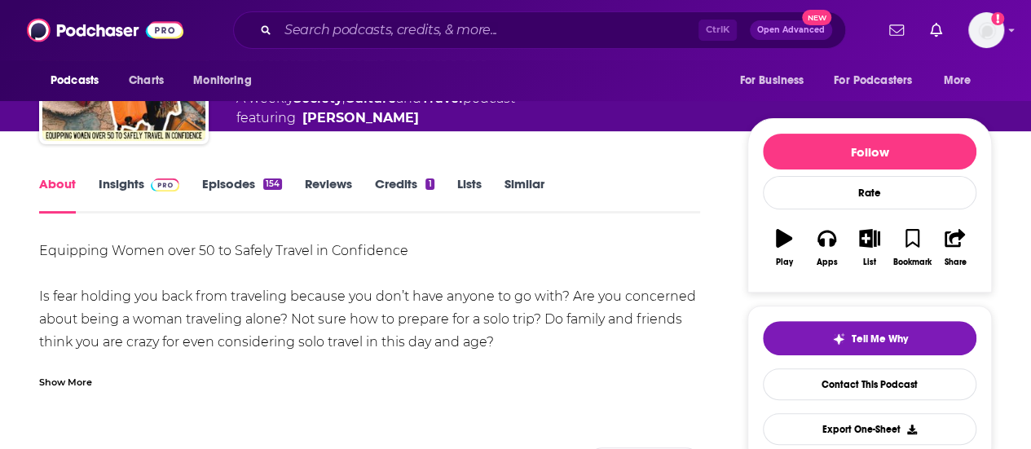
click at [81, 377] on div "Show More" at bounding box center [65, 380] width 53 height 15
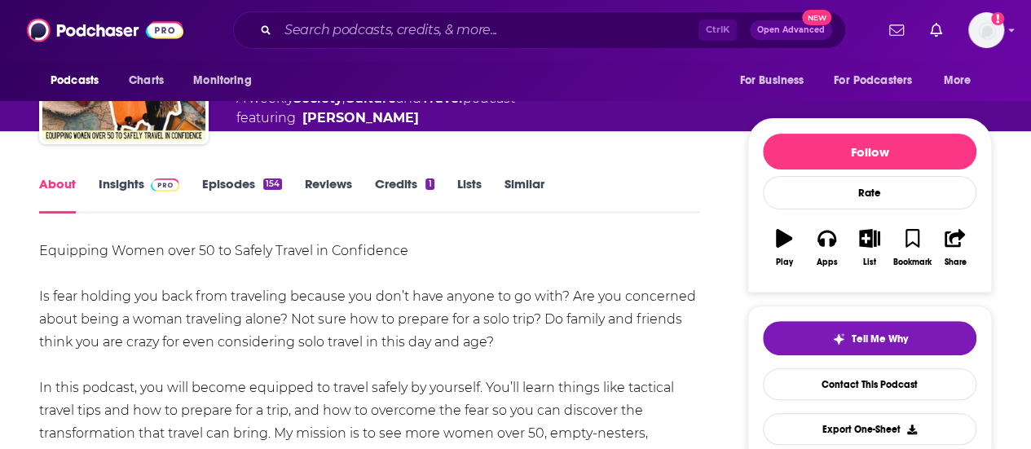
click at [149, 191] on link "Insights" at bounding box center [139, 194] width 81 height 37
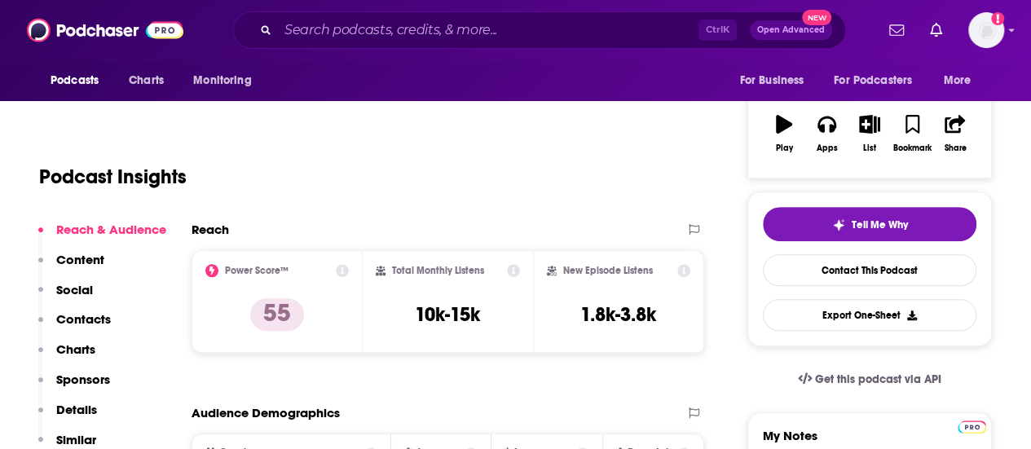
scroll to position [196, 0]
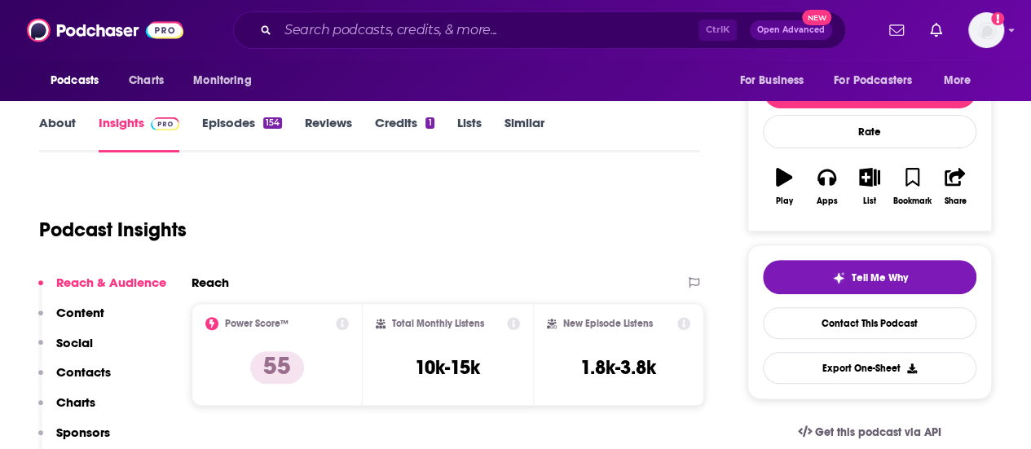
click at [262, 136] on link "Episodes 154" at bounding box center [242, 133] width 80 height 37
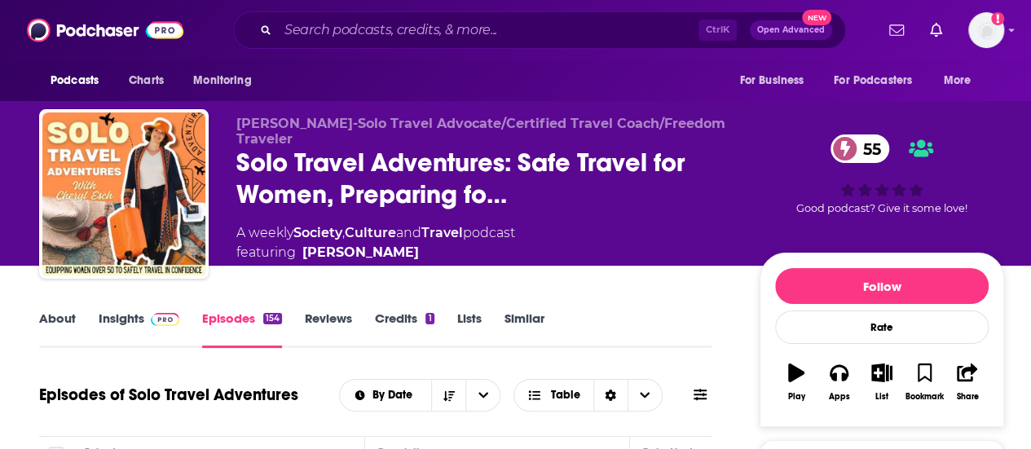
scroll to position [362, 0]
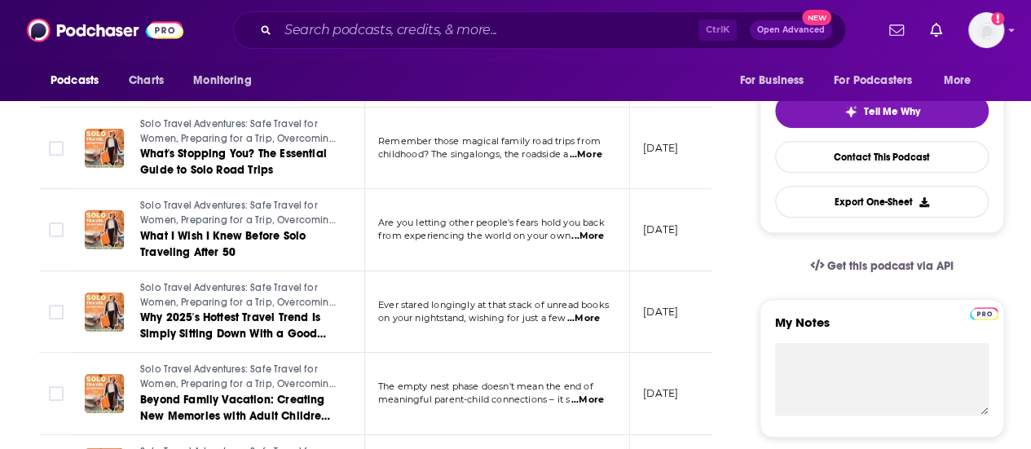
click at [608, 314] on p "on your nightstand, wishing for just a few ...More" at bounding box center [496, 318] width 237 height 13
click at [600, 314] on span "...More" at bounding box center [583, 318] width 33 height 13
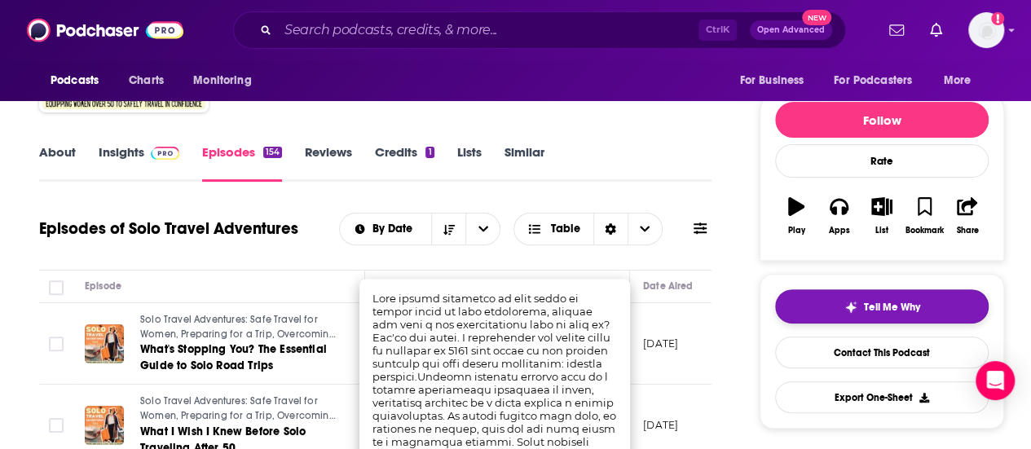
scroll to position [154, 0]
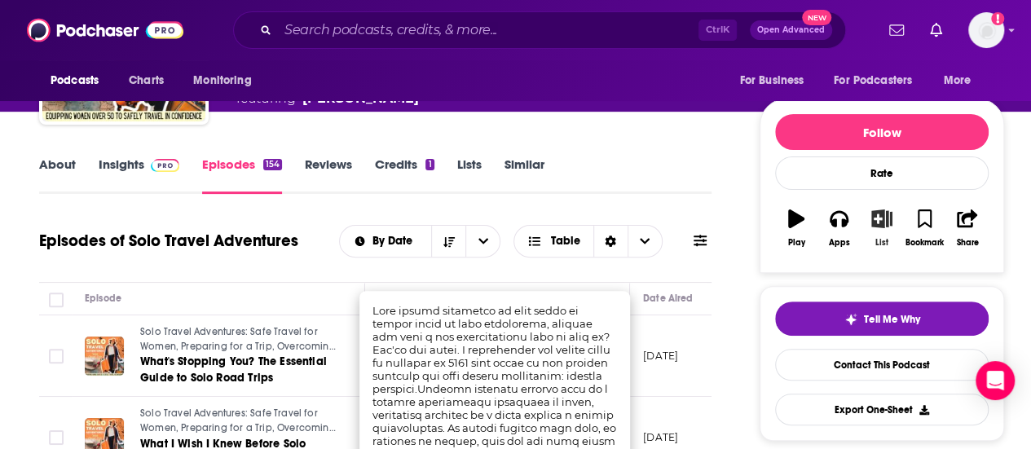
click at [888, 222] on icon "button" at bounding box center [882, 218] width 20 height 18
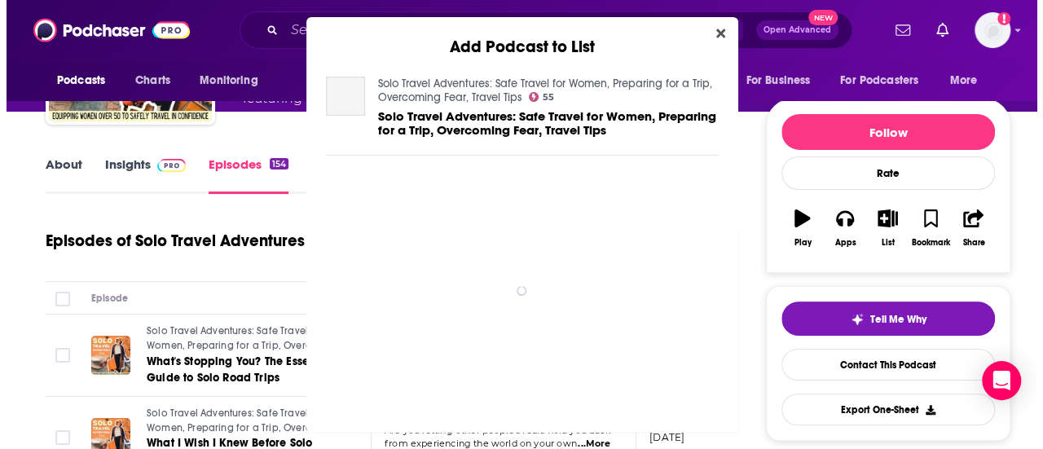
scroll to position [0, 0]
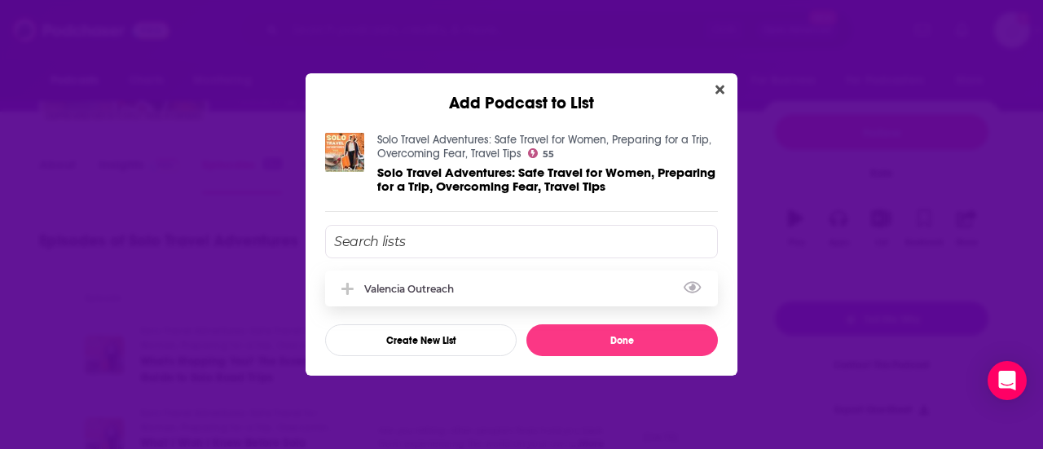
click at [471, 280] on div "valencia outreach" at bounding box center [521, 289] width 393 height 36
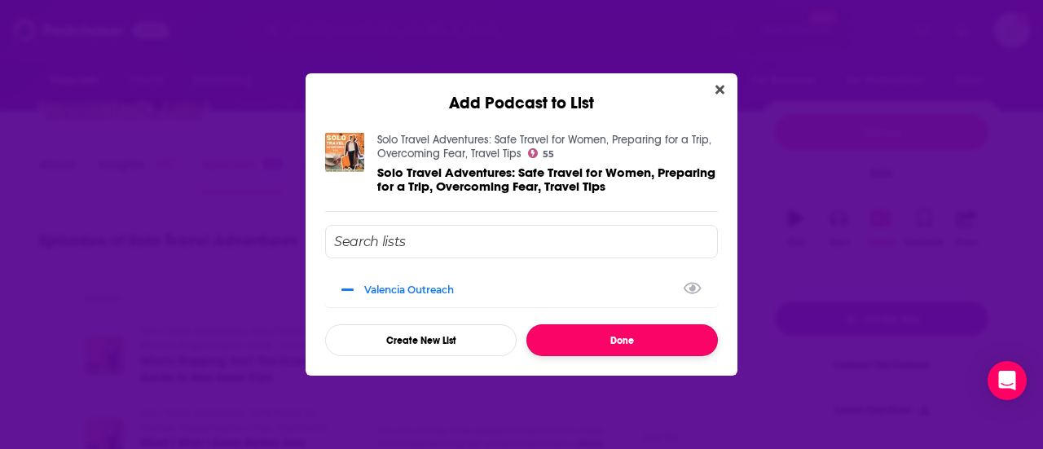
click at [581, 333] on button "Done" at bounding box center [621, 340] width 191 height 32
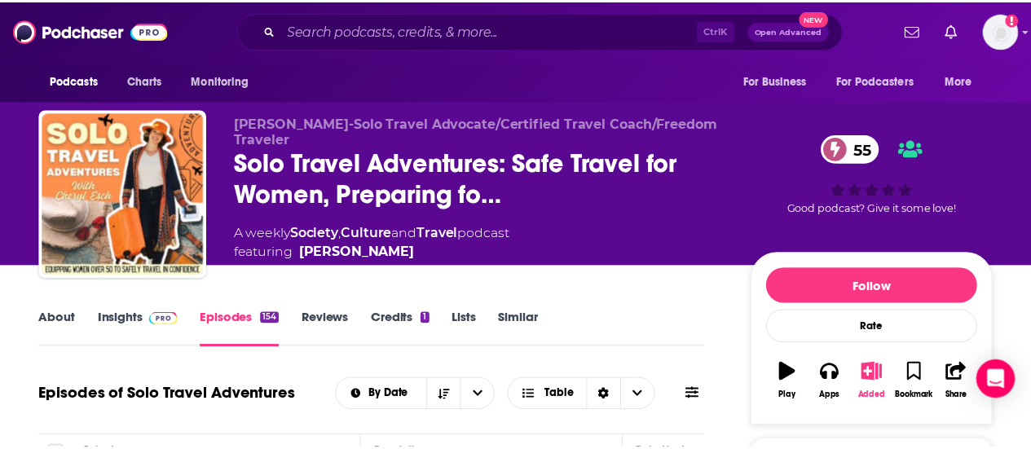
scroll to position [154, 0]
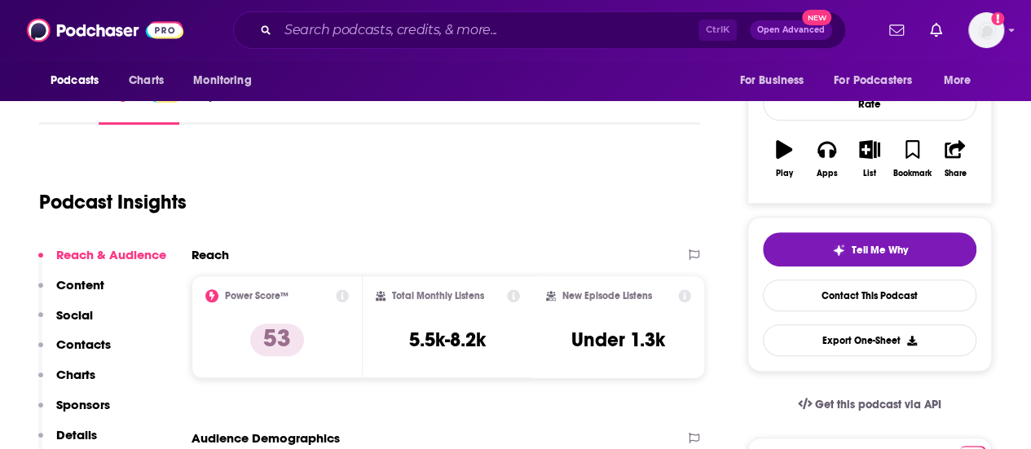
scroll to position [181, 0]
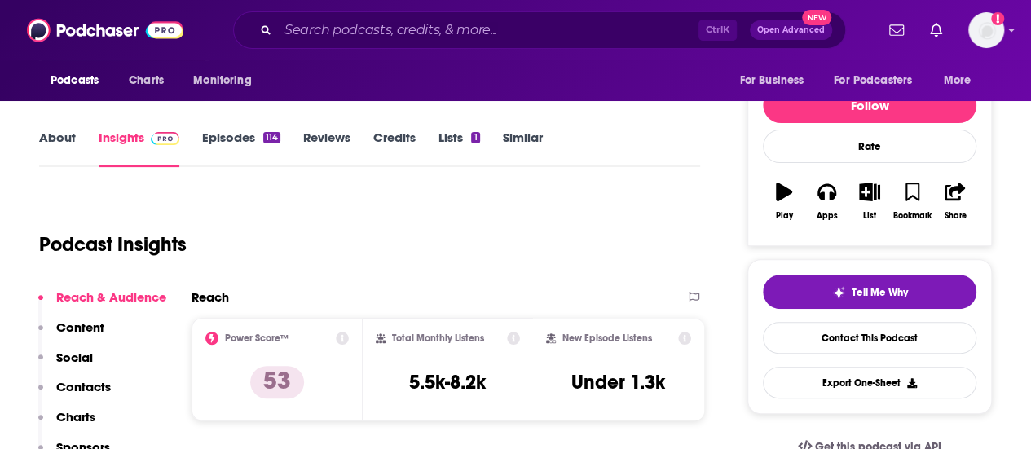
click at [240, 152] on link "Episodes 114" at bounding box center [241, 148] width 78 height 37
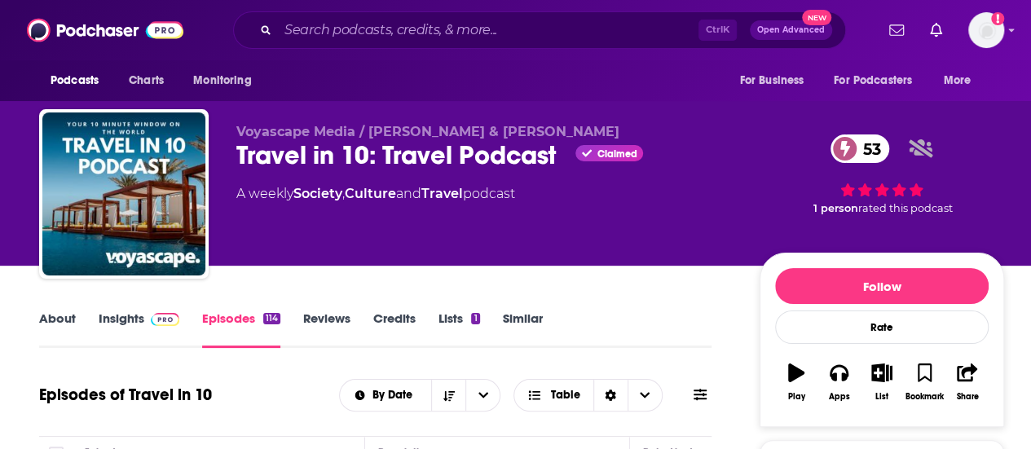
scroll to position [198, 0]
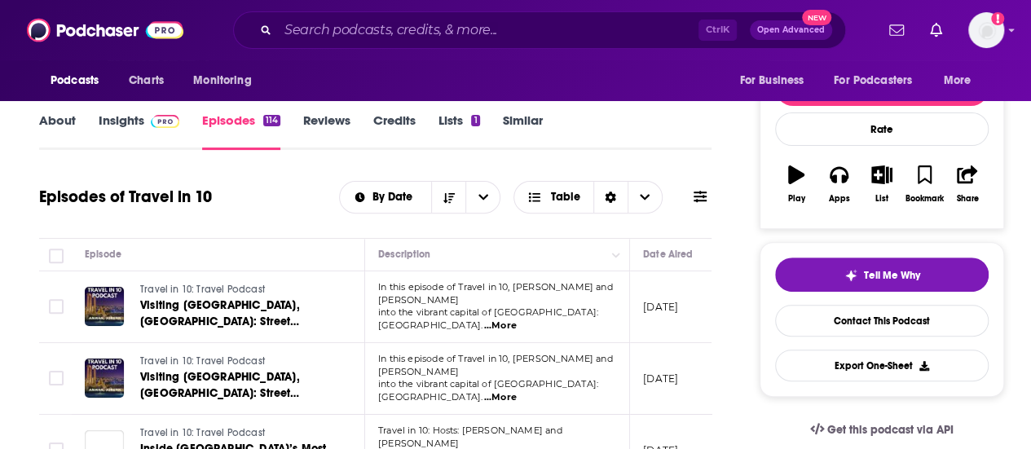
click at [517, 319] on span "...More" at bounding box center [500, 325] width 33 height 13
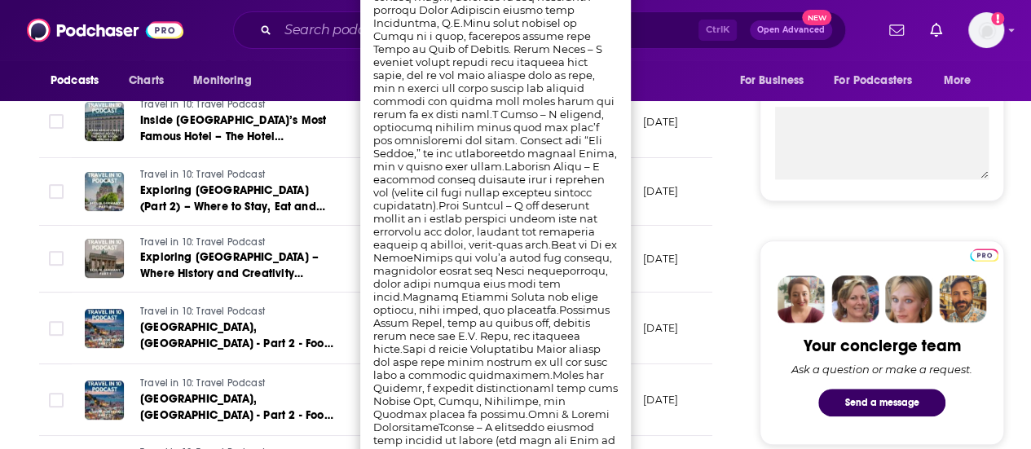
scroll to position [754, 0]
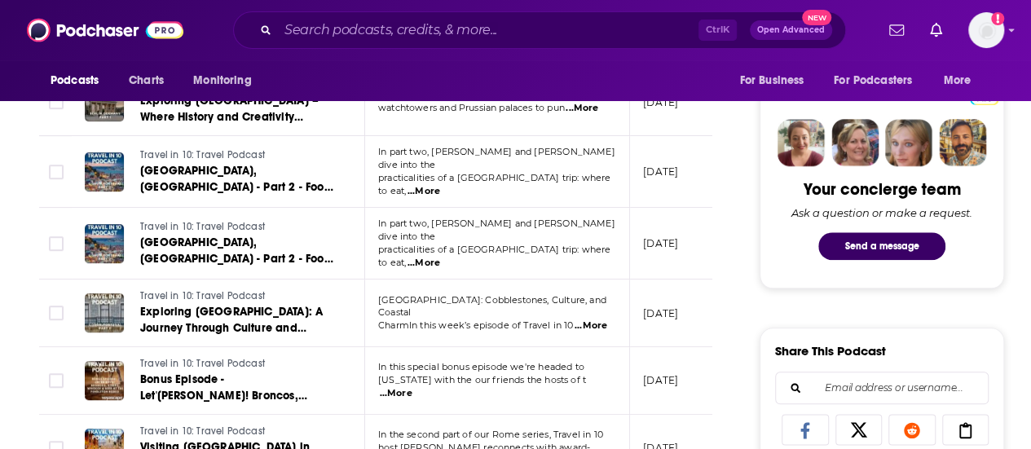
click at [350, 225] on td "Travel in 10: Travel Podcast Lisbon, Portugal - Part 2 - Food, Hotels & Practic…" at bounding box center [218, 244] width 293 height 72
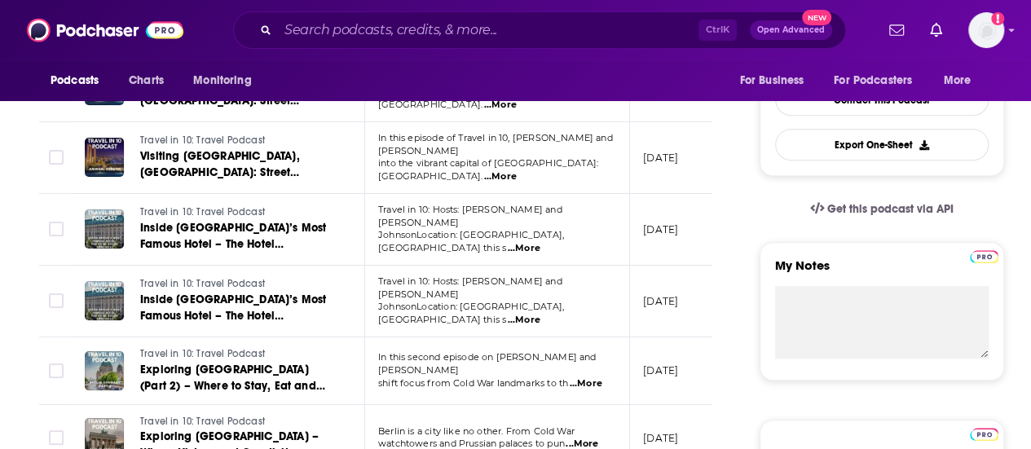
scroll to position [284, 0]
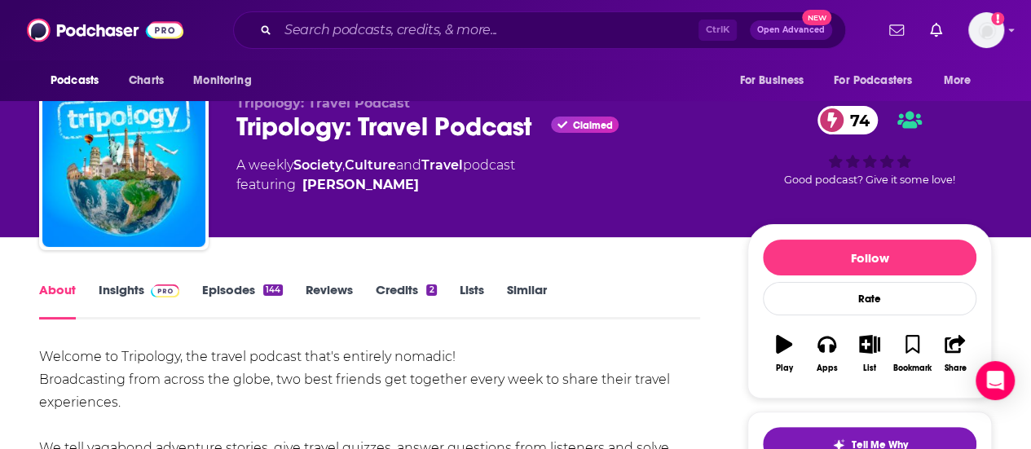
scroll to position [28, 0]
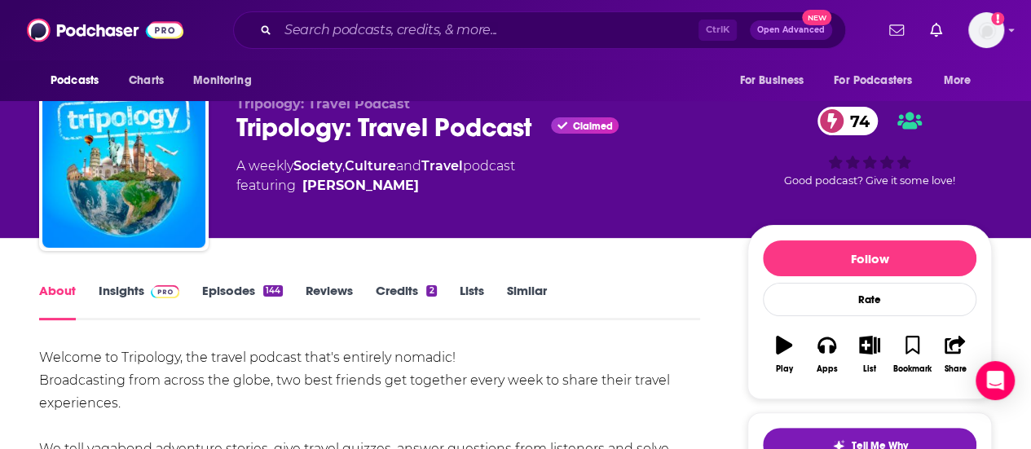
click at [130, 299] on link "Insights" at bounding box center [139, 301] width 81 height 37
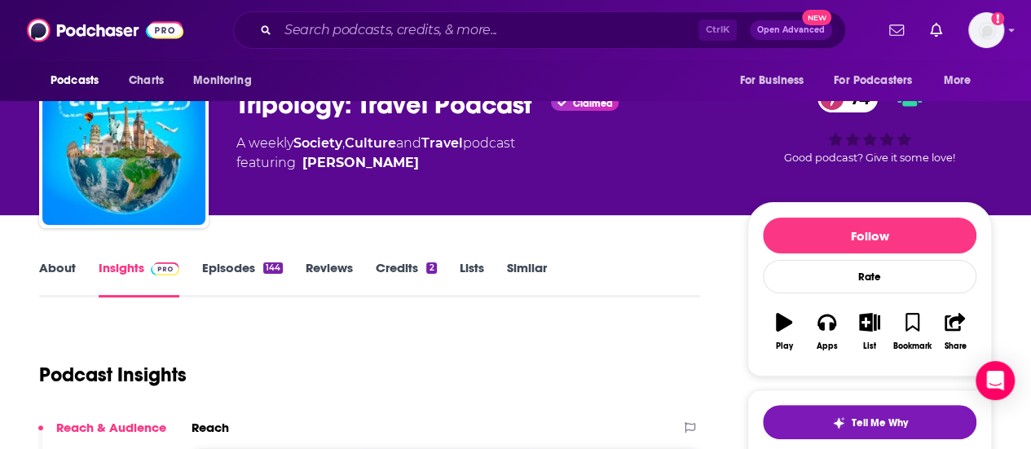
scroll to position [49, 0]
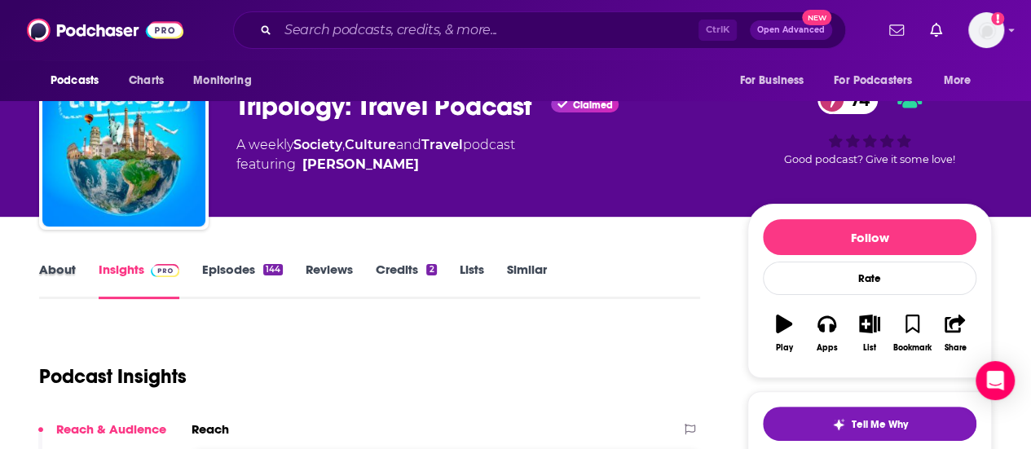
click at [85, 271] on div "About" at bounding box center [68, 280] width 59 height 37
click at [65, 273] on link "About" at bounding box center [57, 280] width 37 height 37
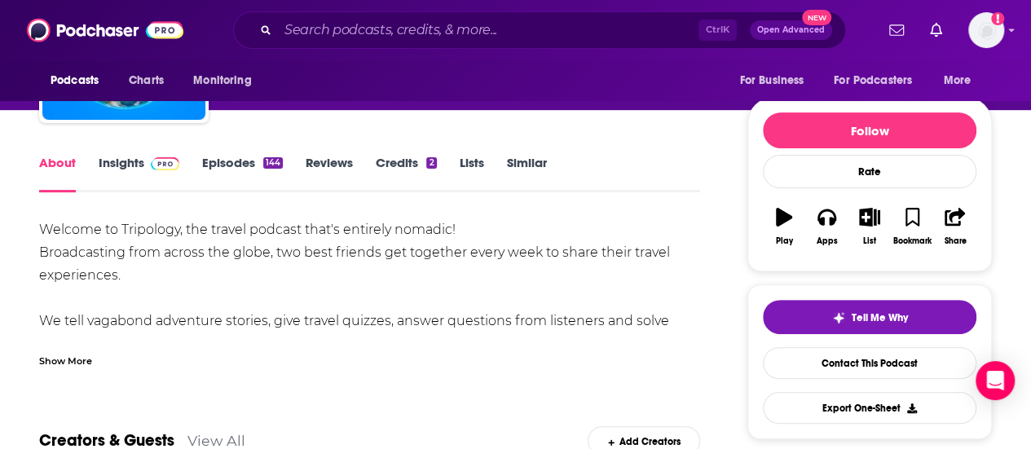
scroll to position [156, 0]
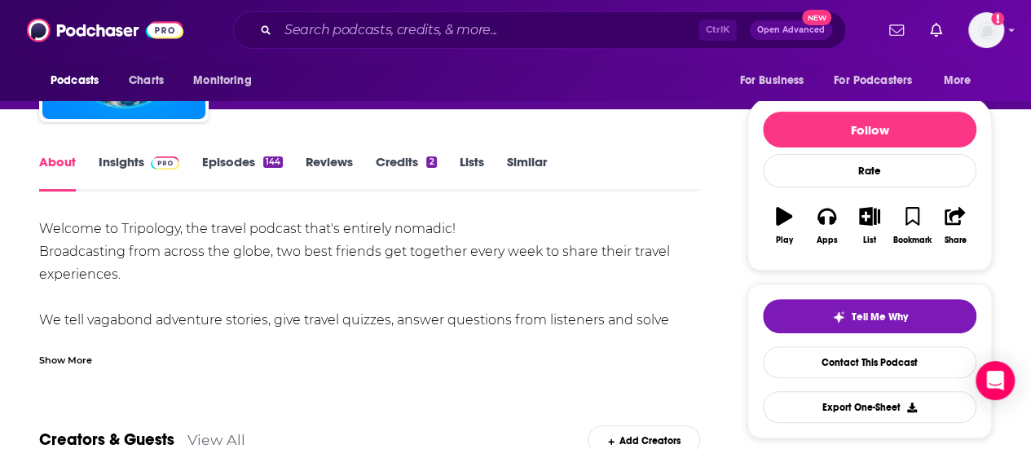
click at [215, 155] on link "Episodes 144" at bounding box center [242, 172] width 81 height 37
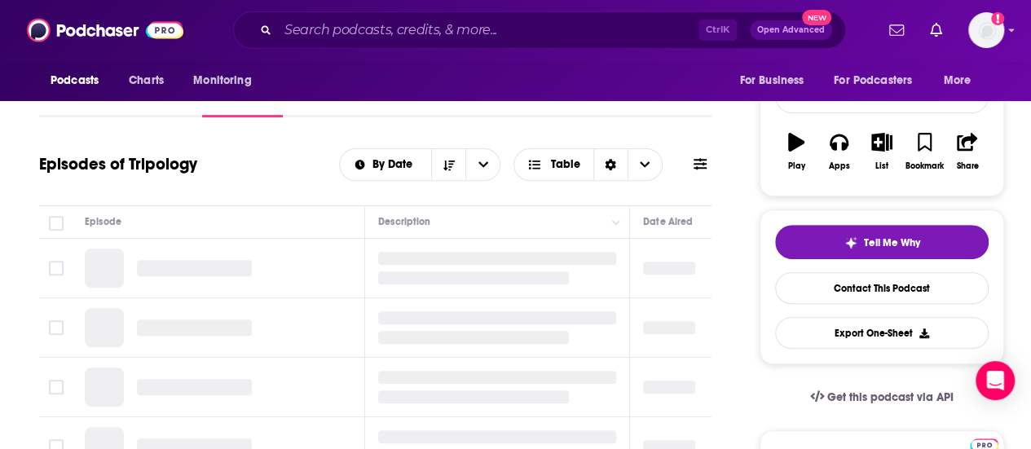
scroll to position [292, 0]
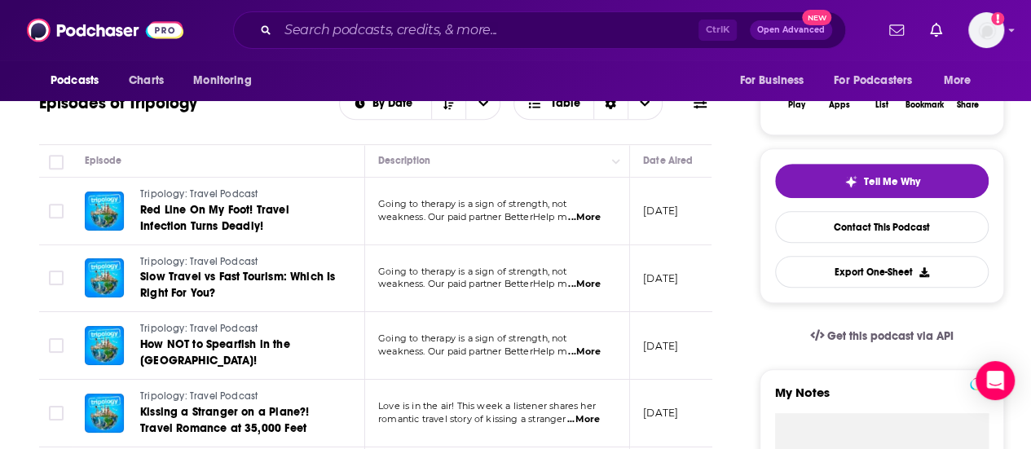
click at [600, 222] on span "...More" at bounding box center [584, 217] width 33 height 13
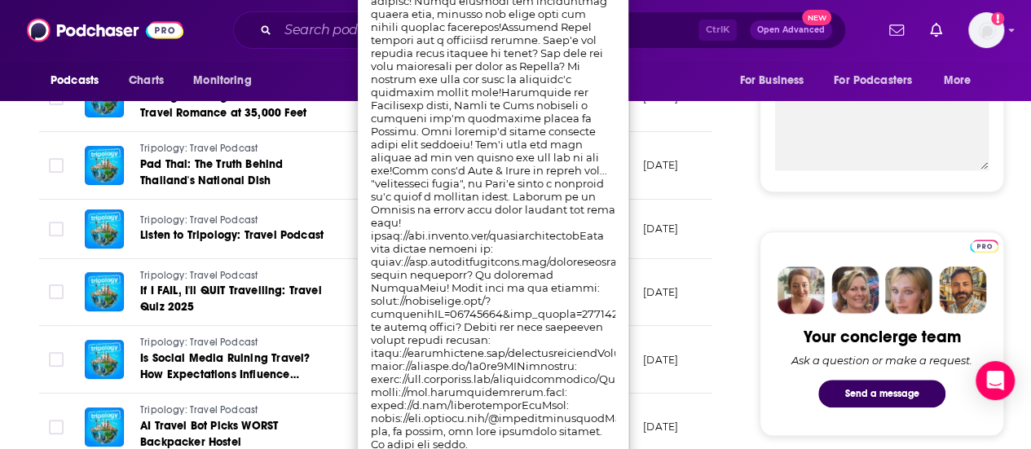
scroll to position [608, 0]
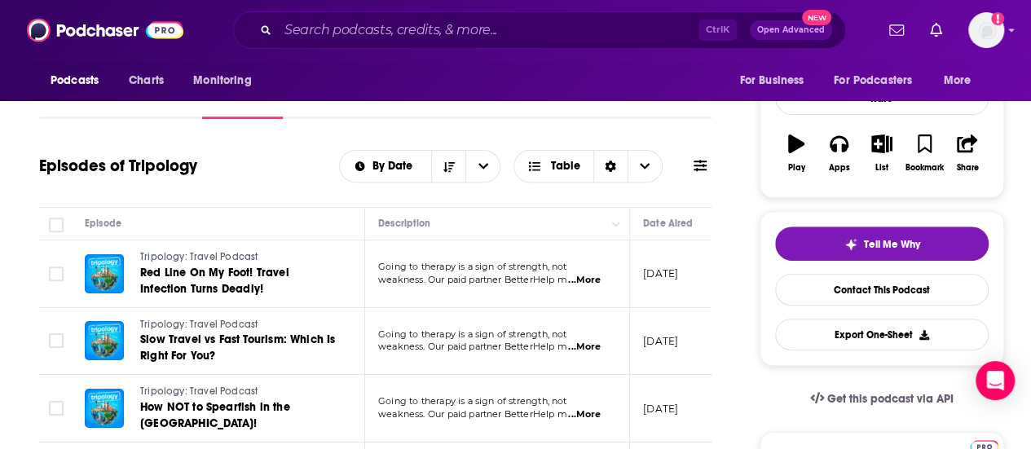
scroll to position [253, 0]
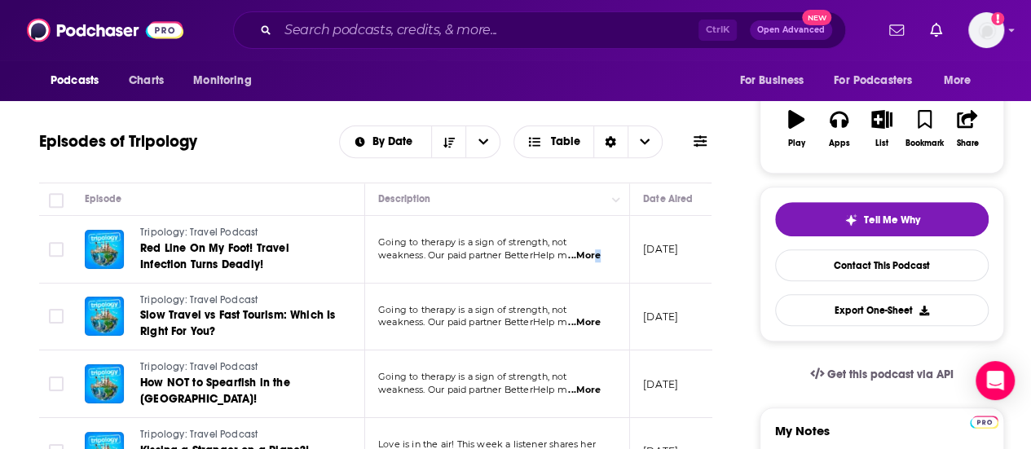
drag, startPoint x: 596, startPoint y: 251, endPoint x: 593, endPoint y: 262, distance: 11.1
click at [593, 262] on td "Going to therapy is a sign of strength, not weakness. Our paid partner BetterHe…" at bounding box center [497, 250] width 265 height 68
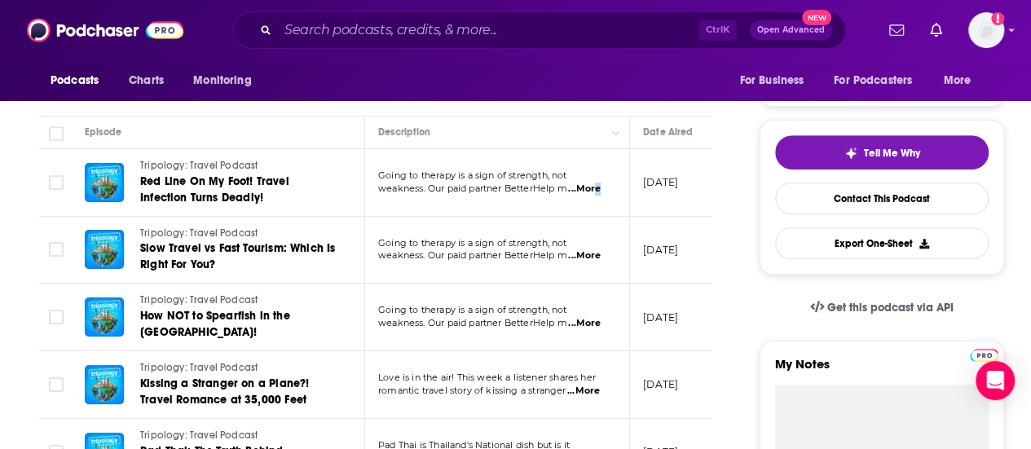
scroll to position [354, 0]
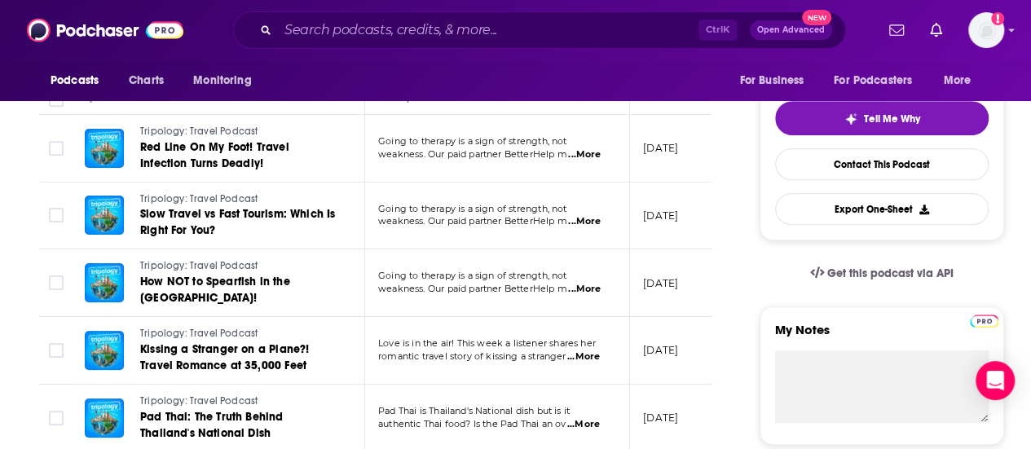
click at [593, 356] on span "...More" at bounding box center [583, 356] width 33 height 13
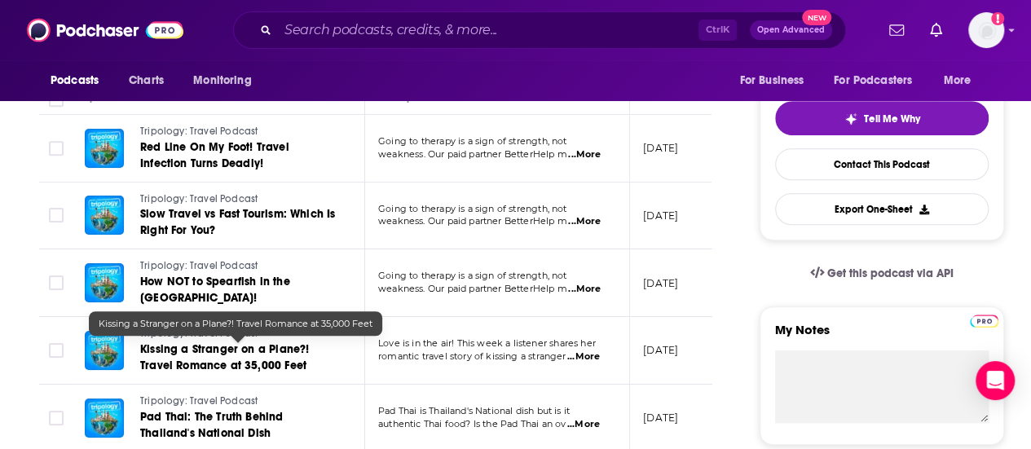
click at [297, 366] on span "Kissing a Stranger on a Plane?! Travel Romance at 35,000 Feet" at bounding box center [224, 357] width 169 height 30
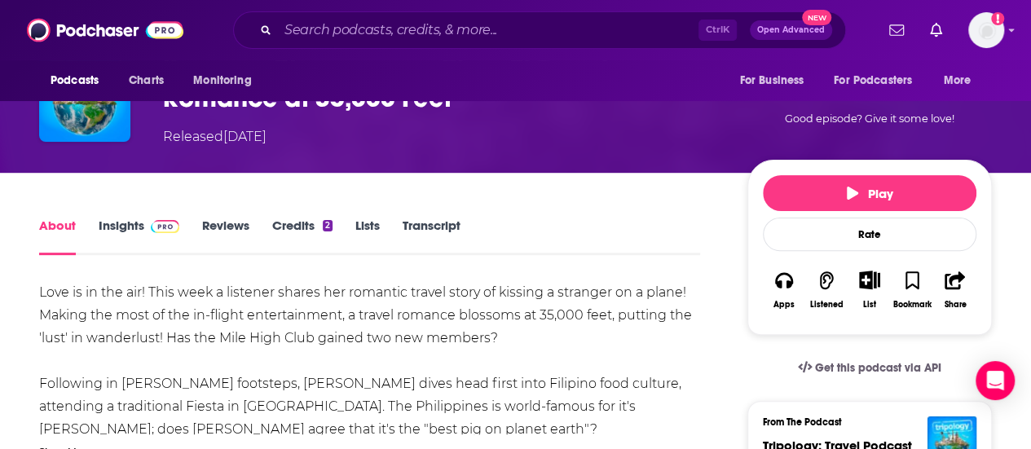
scroll to position [143, 0]
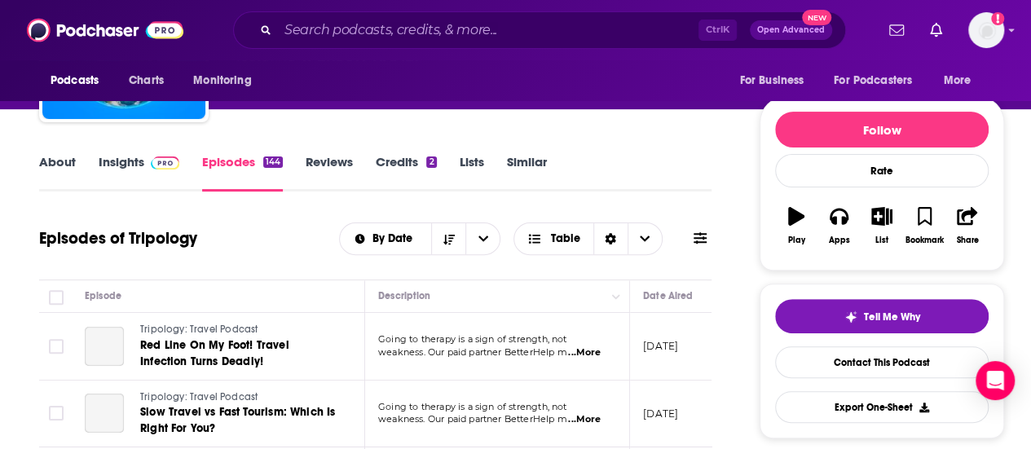
scroll to position [90, 0]
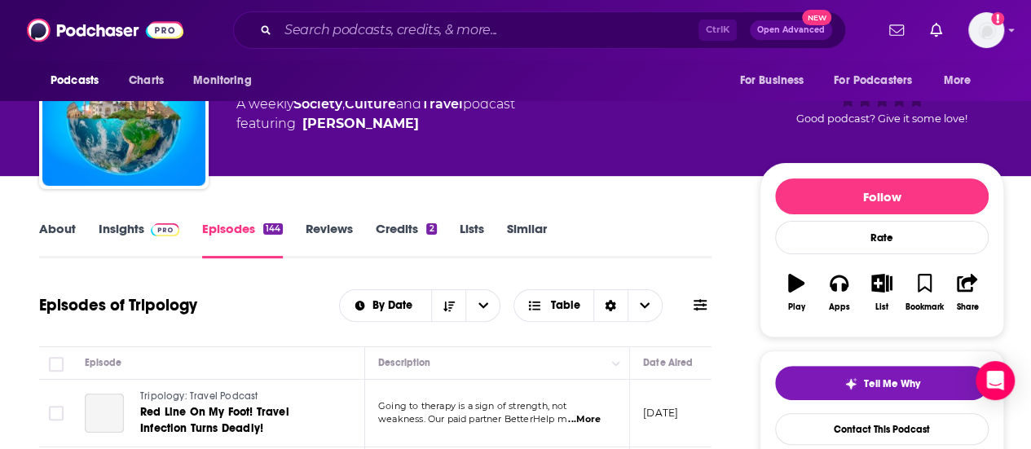
click at [153, 234] on img at bounding box center [165, 229] width 29 height 13
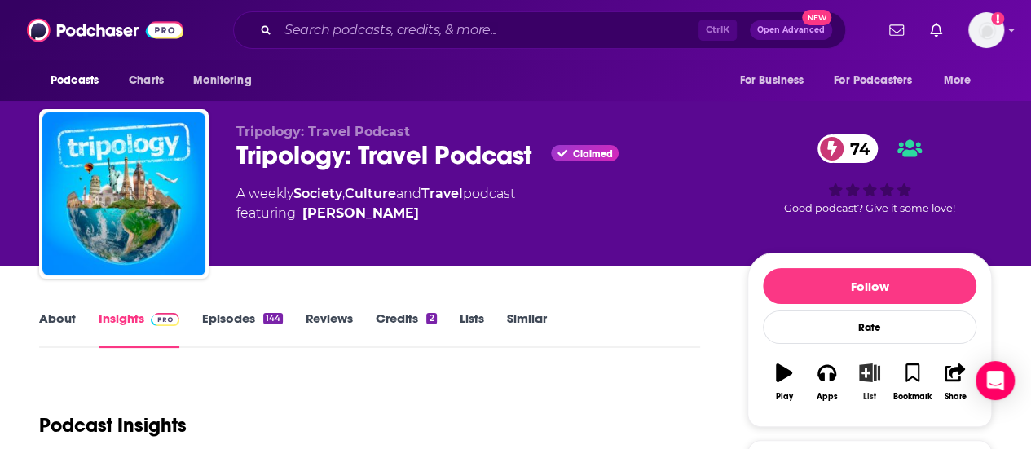
click at [873, 374] on icon "button" at bounding box center [870, 372] width 20 height 18
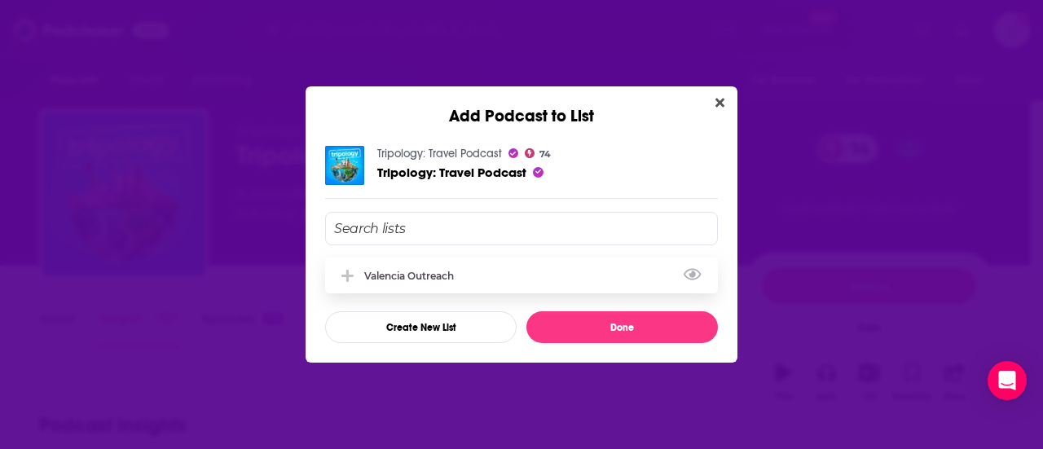
click at [484, 292] on div "valencia outreach" at bounding box center [521, 275] width 393 height 36
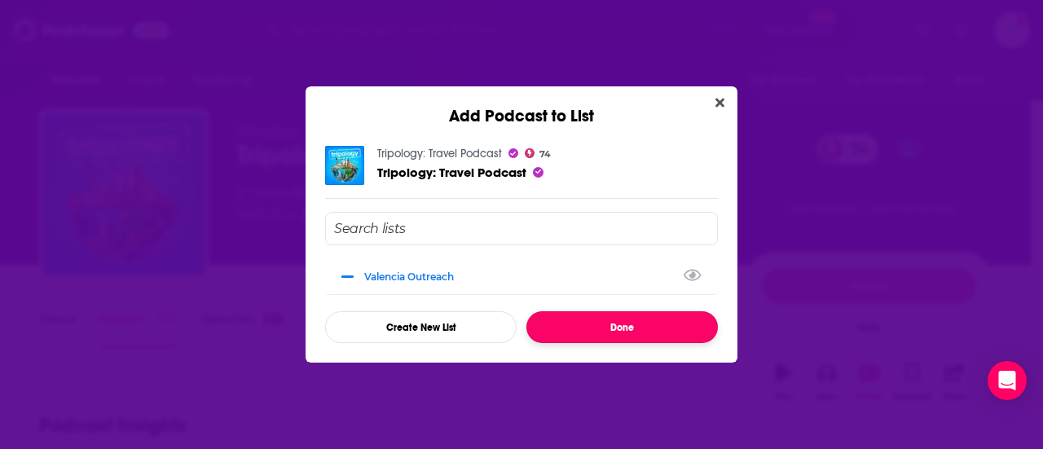
click at [563, 319] on button "Done" at bounding box center [621, 327] width 191 height 32
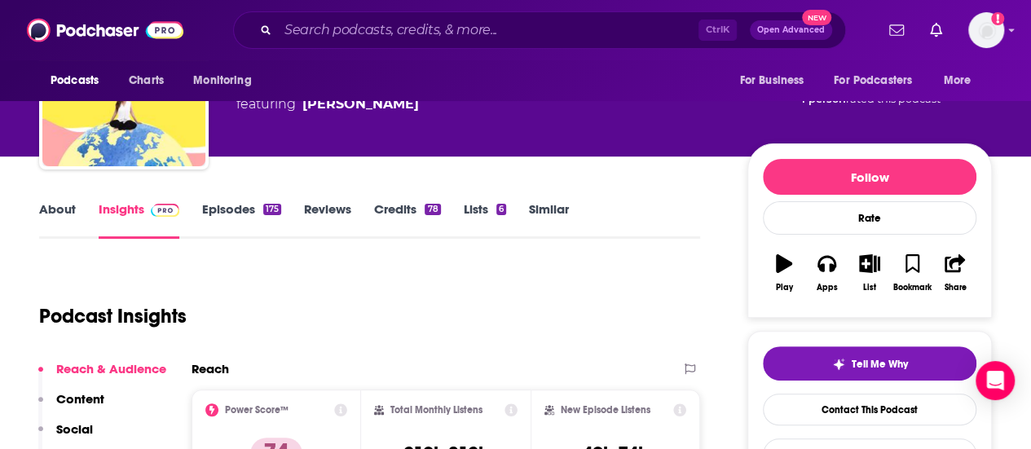
scroll to position [108, 0]
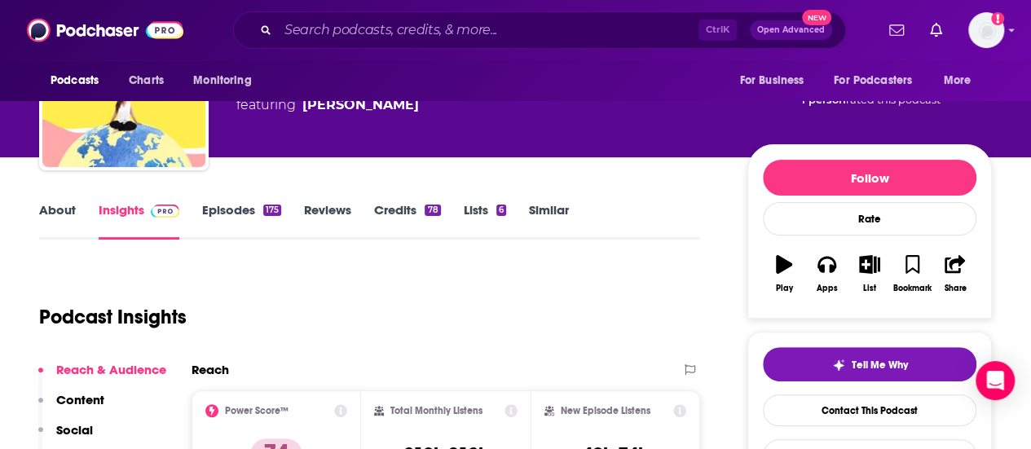
click at [262, 205] on link "Episodes 175" at bounding box center [241, 220] width 79 height 37
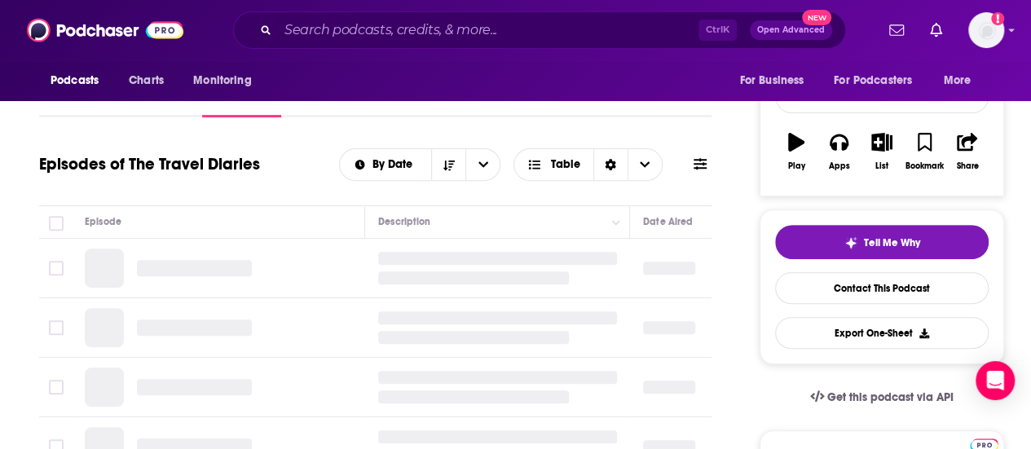
scroll to position [231, 0]
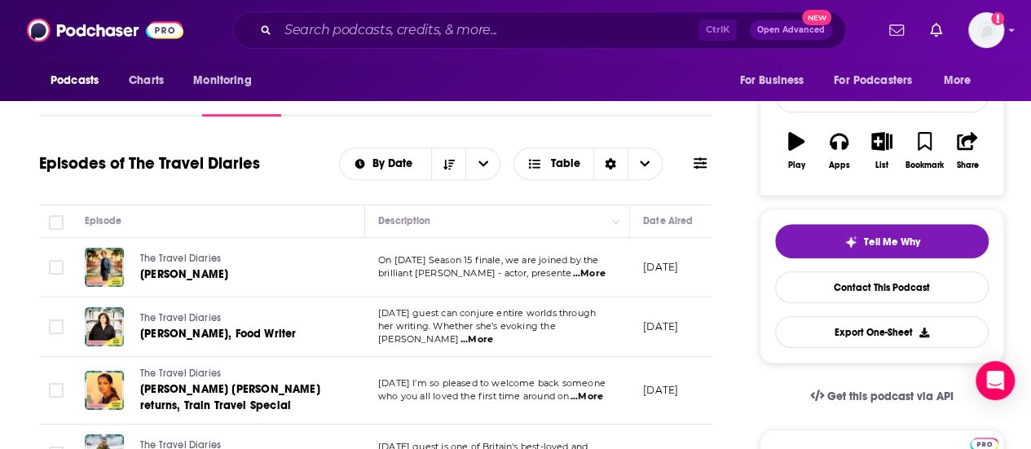
click at [580, 268] on span "...More" at bounding box center [589, 273] width 33 height 13
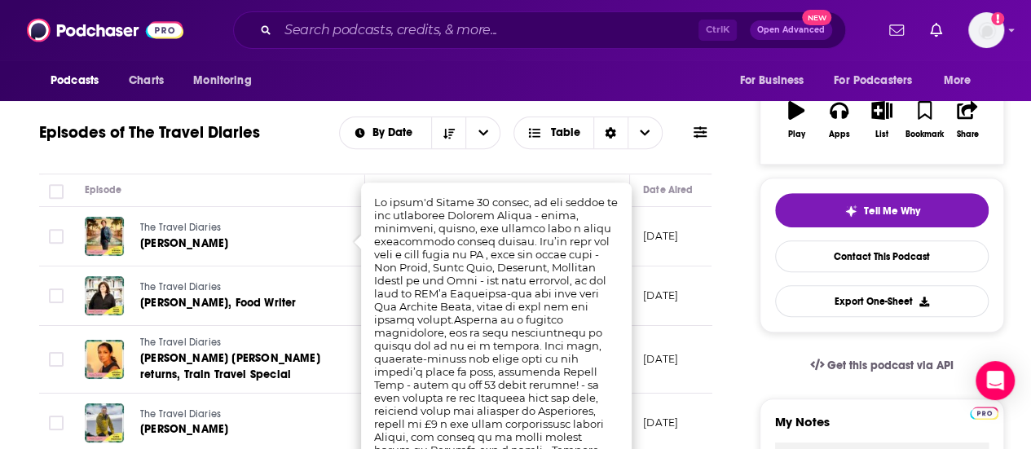
scroll to position [264, 0]
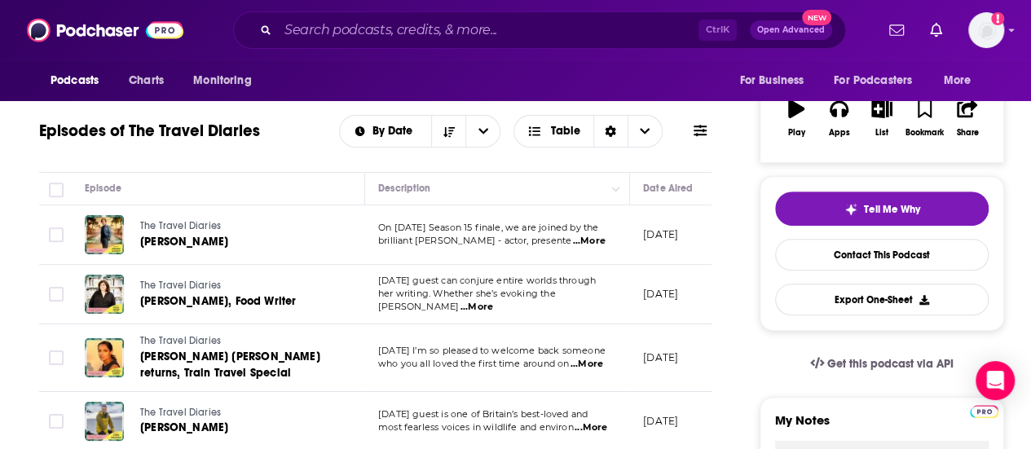
click at [671, 336] on td "[DATE]" at bounding box center [683, 358] width 106 height 68
click at [493, 301] on span "...More" at bounding box center [476, 307] width 33 height 13
click at [341, 232] on td "The Travel Diaries Stephen Mangan" at bounding box center [218, 234] width 293 height 59
click at [587, 359] on span "...More" at bounding box center [586, 364] width 33 height 13
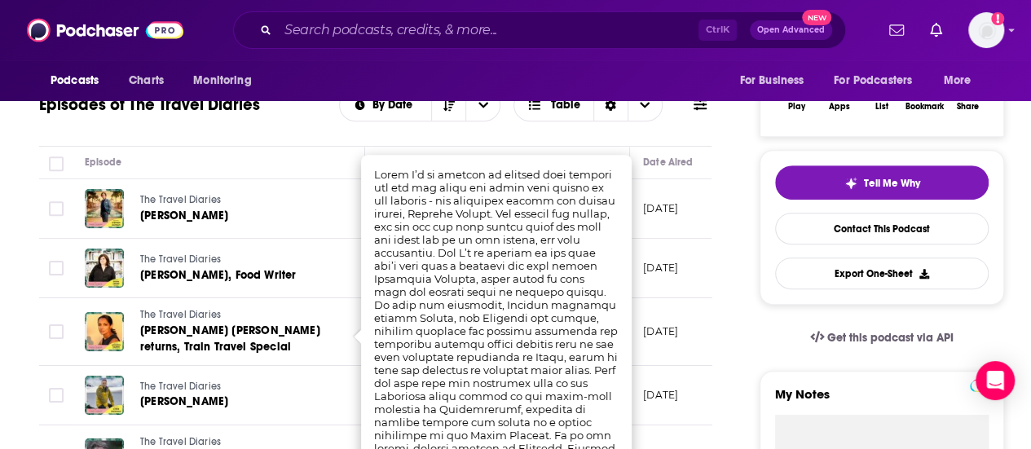
scroll to position [363, 0]
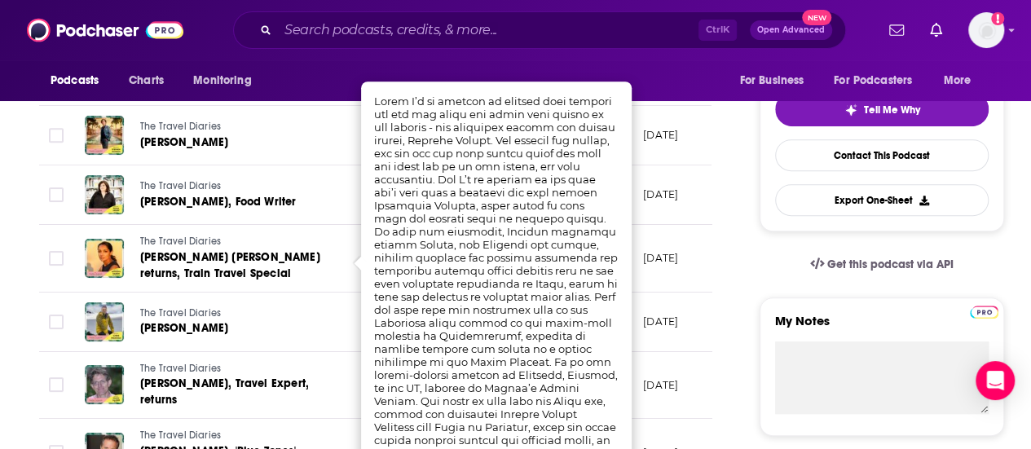
click at [320, 302] on div "The Travel Diaries Chris Packham" at bounding box center [237, 321] width 194 height 39
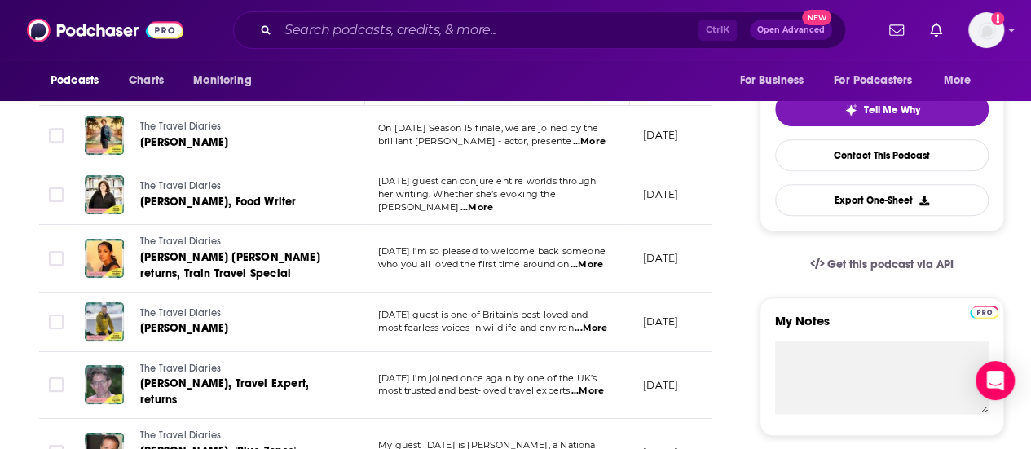
click at [570, 322] on span "most fearless voices in wildlife and environ" at bounding box center [476, 327] width 196 height 11
click at [587, 324] on span "...More" at bounding box center [590, 328] width 33 height 13
click at [300, 284] on td "The Travel Diaries Monisha Rajesh returns, Train Travel Special" at bounding box center [218, 259] width 293 height 68
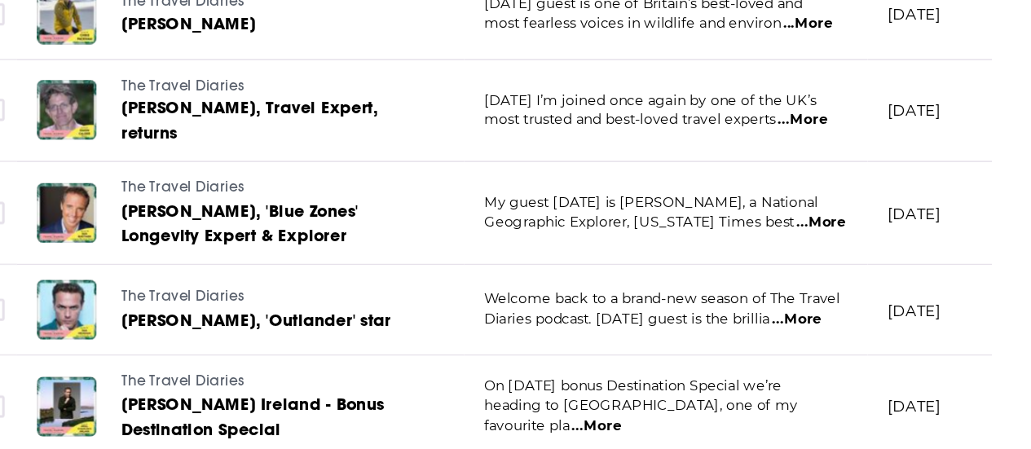
scroll to position [0, 0]
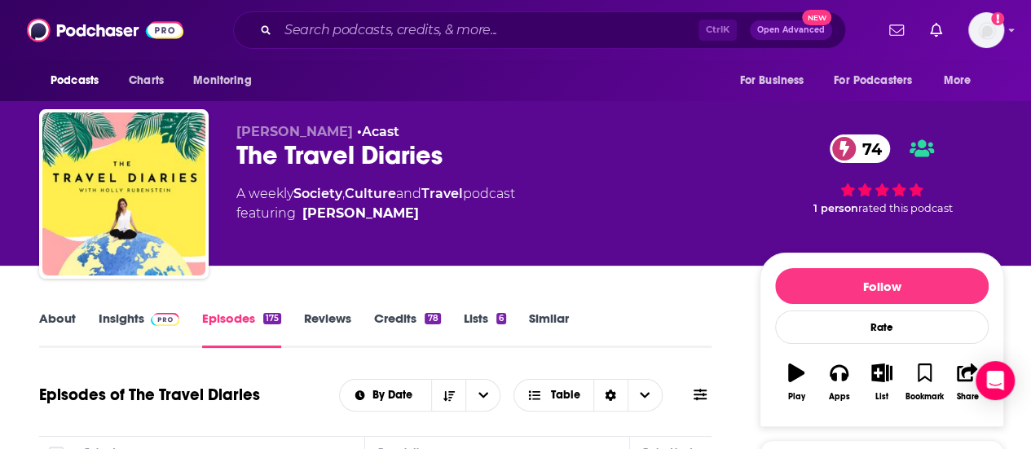
click at [156, 327] on link "Insights" at bounding box center [139, 328] width 81 height 37
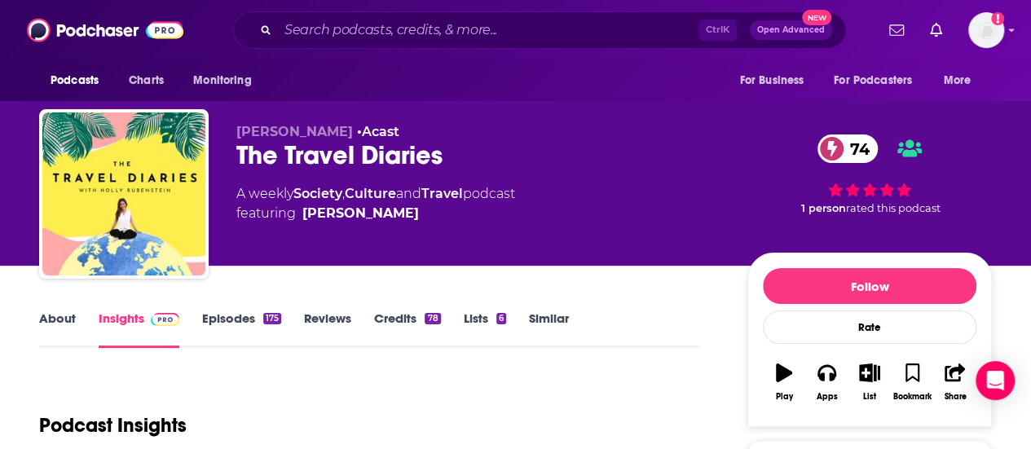
click at [156, 327] on link "Insights" at bounding box center [139, 328] width 81 height 37
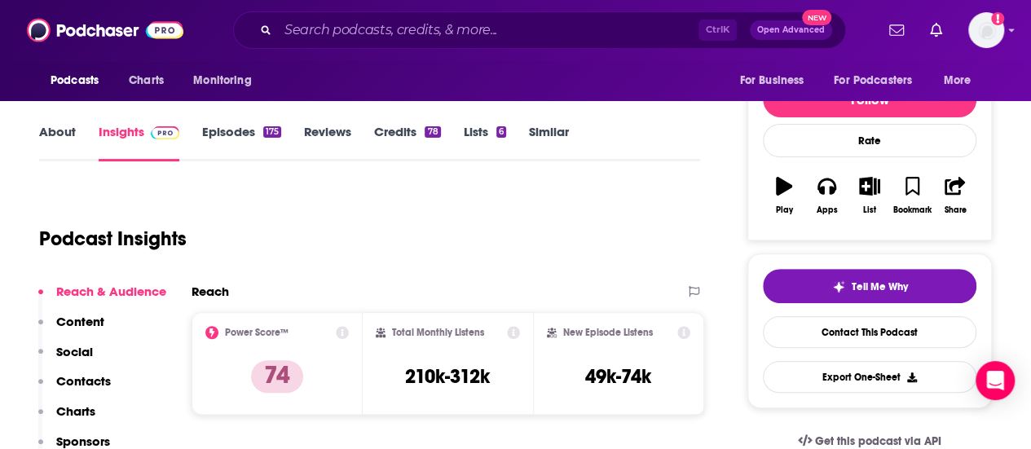
scroll to position [201, 0]
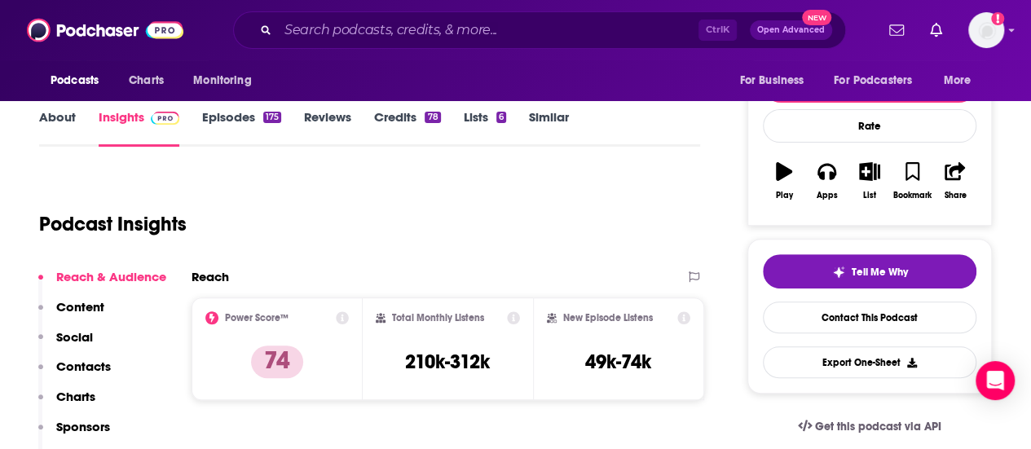
click at [210, 133] on link "Episodes 175" at bounding box center [241, 127] width 79 height 37
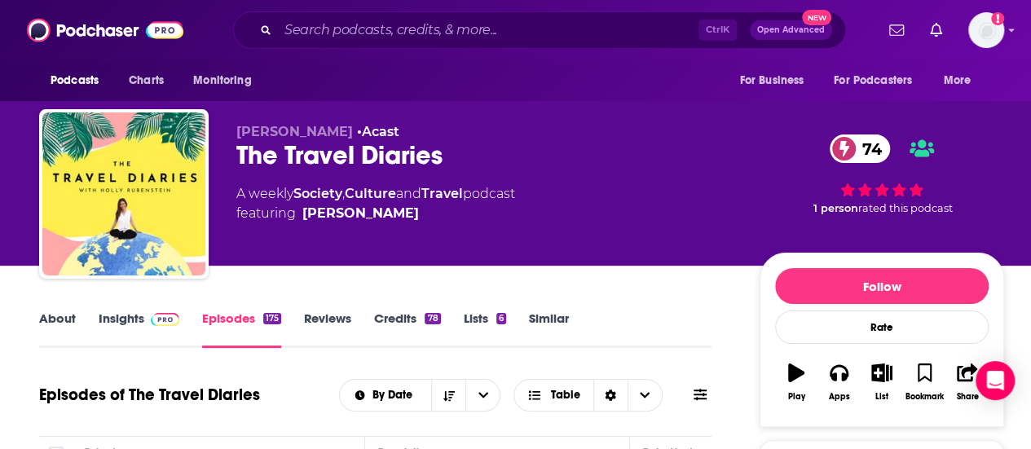
scroll to position [42, 0]
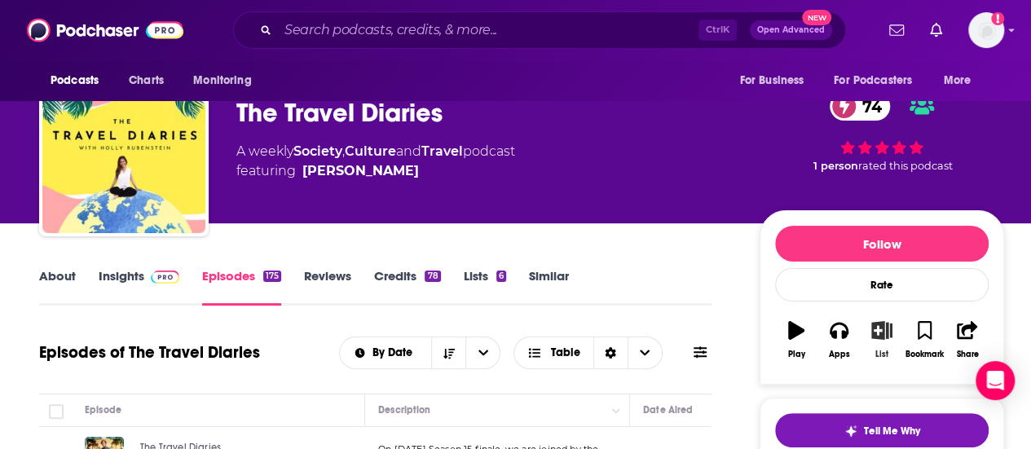
click at [877, 335] on icon "button" at bounding box center [882, 330] width 20 height 18
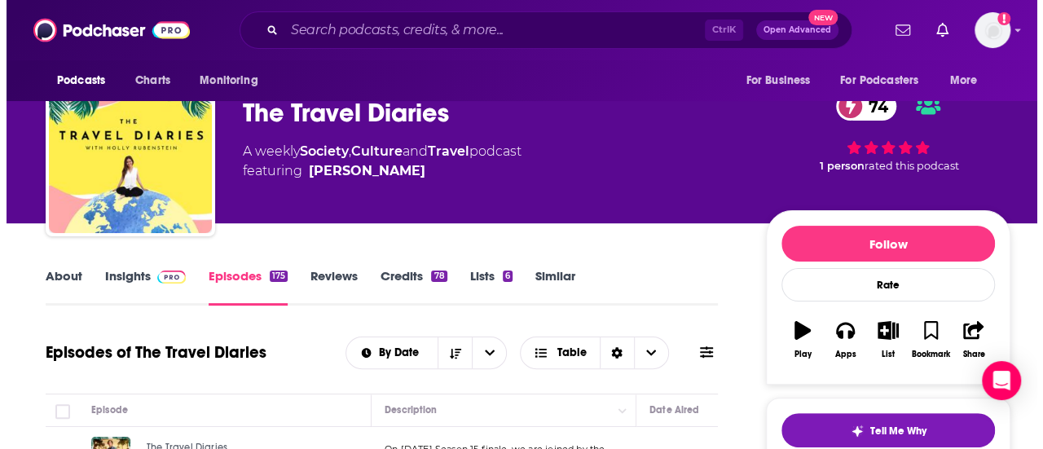
scroll to position [0, 0]
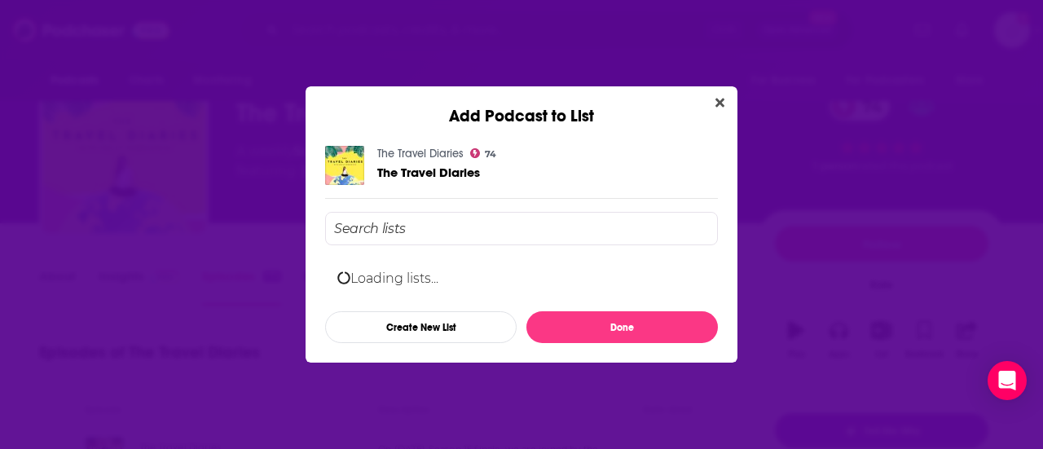
click at [659, 226] on input "Add Podcast To List" at bounding box center [521, 228] width 393 height 33
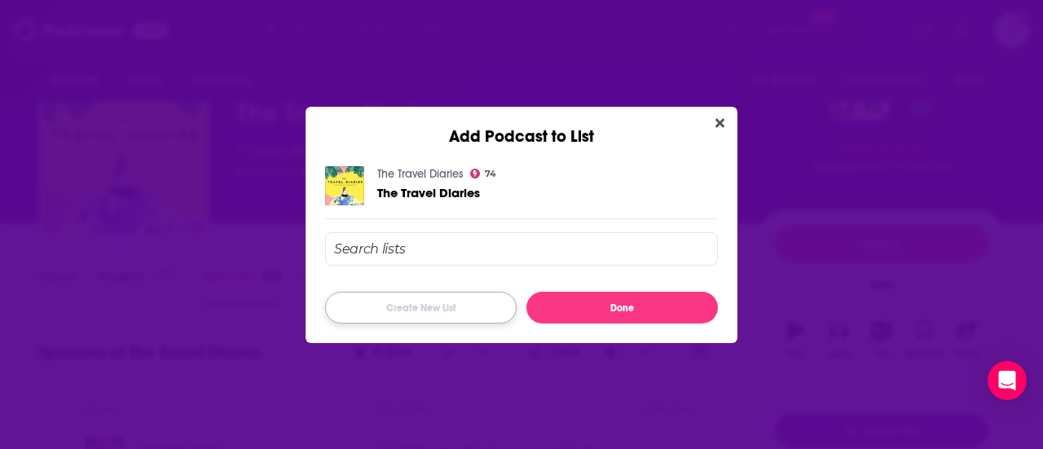
click at [440, 297] on button "Create New List" at bounding box center [420, 308] width 191 height 32
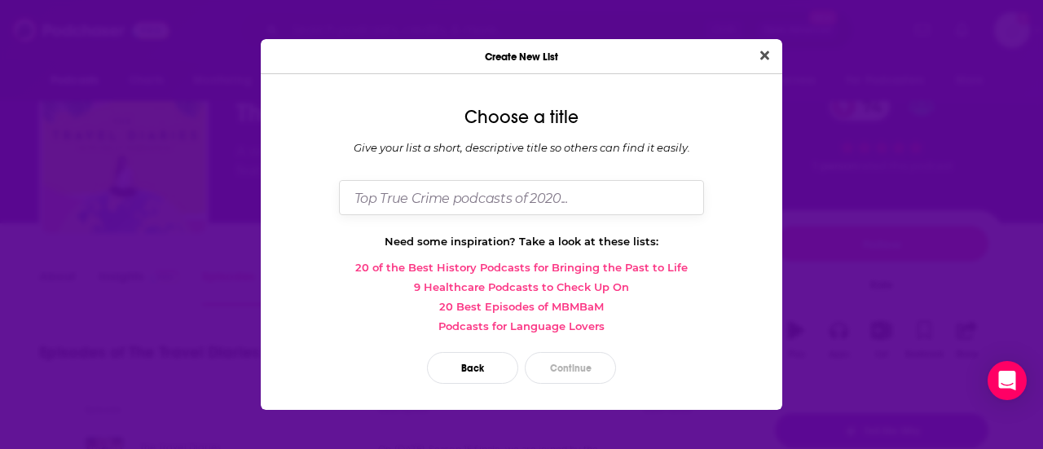
click at [521, 190] on input "Dialog" at bounding box center [521, 197] width 365 height 35
type input "valencia outreach"
click at [754, 46] on button "Close" at bounding box center [765, 56] width 22 height 20
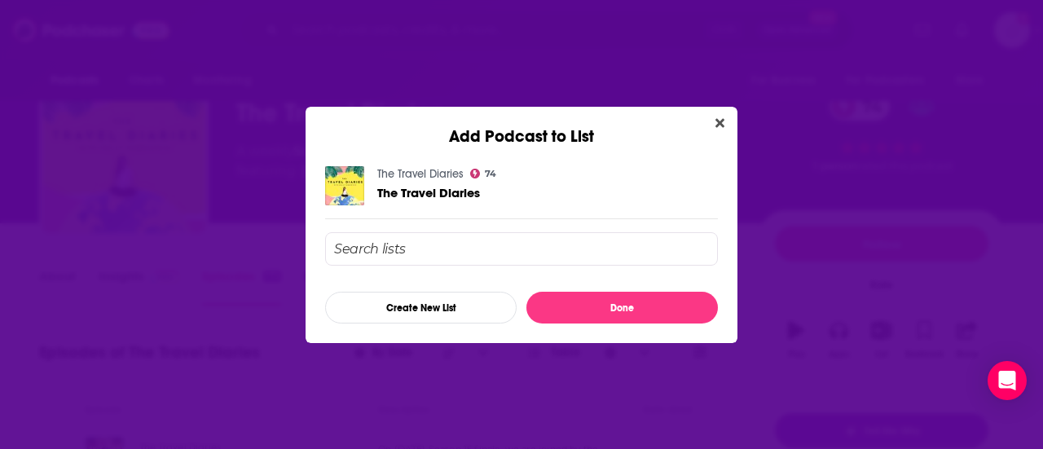
click at [610, 247] on input "Add Podcast To List" at bounding box center [521, 248] width 393 height 33
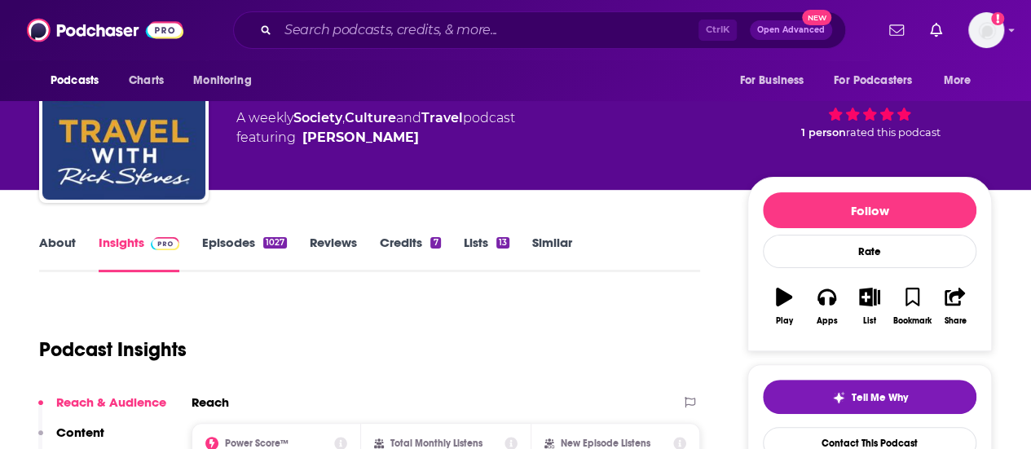
scroll to position [64, 0]
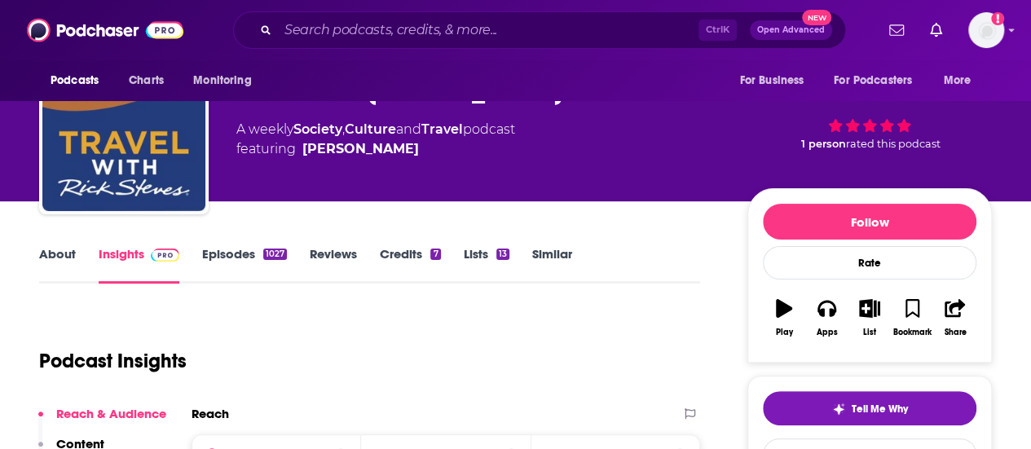
click at [213, 253] on link "Episodes 1027" at bounding box center [244, 264] width 85 height 37
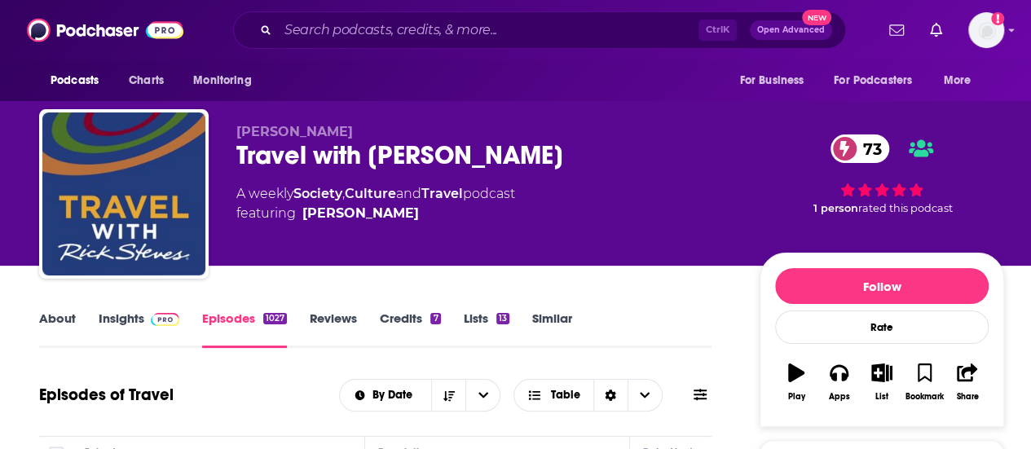
scroll to position [171, 0]
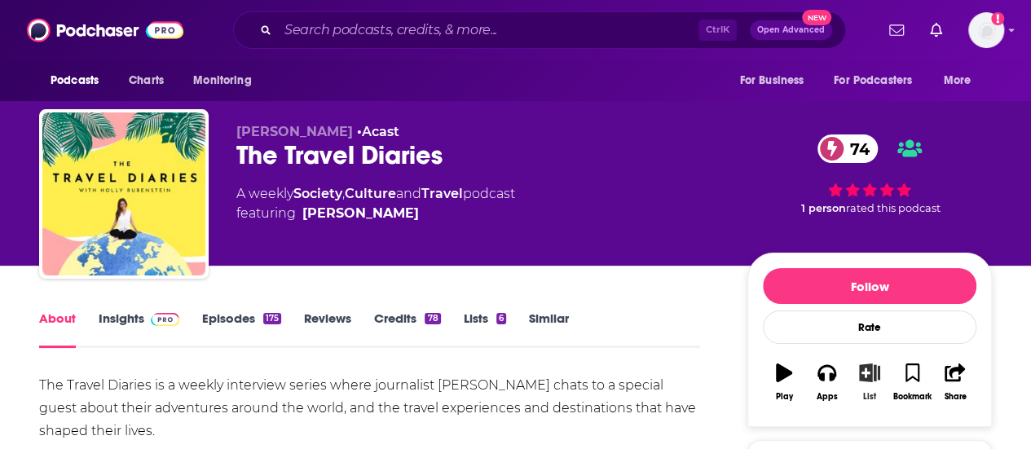
click at [869, 371] on icon "button" at bounding box center [869, 372] width 20 height 18
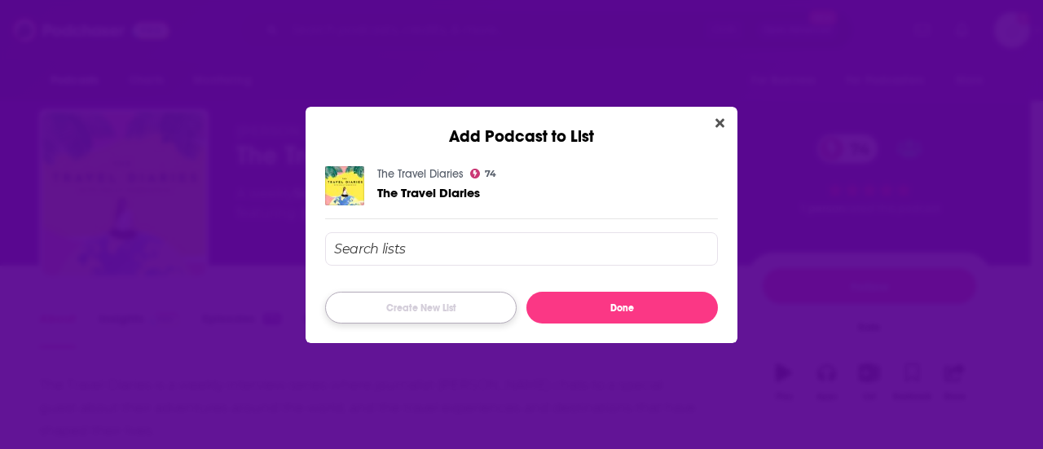
click at [484, 304] on button "Create New List" at bounding box center [420, 308] width 191 height 32
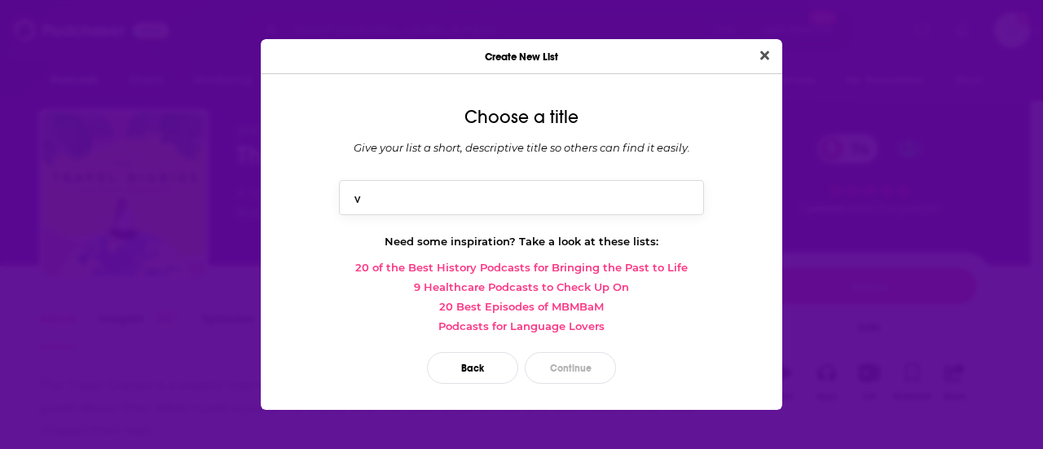
click at [497, 210] on input "v" at bounding box center [521, 197] width 365 height 35
type input "valencia outreach"
click at [561, 366] on button "Continue" at bounding box center [570, 368] width 91 height 32
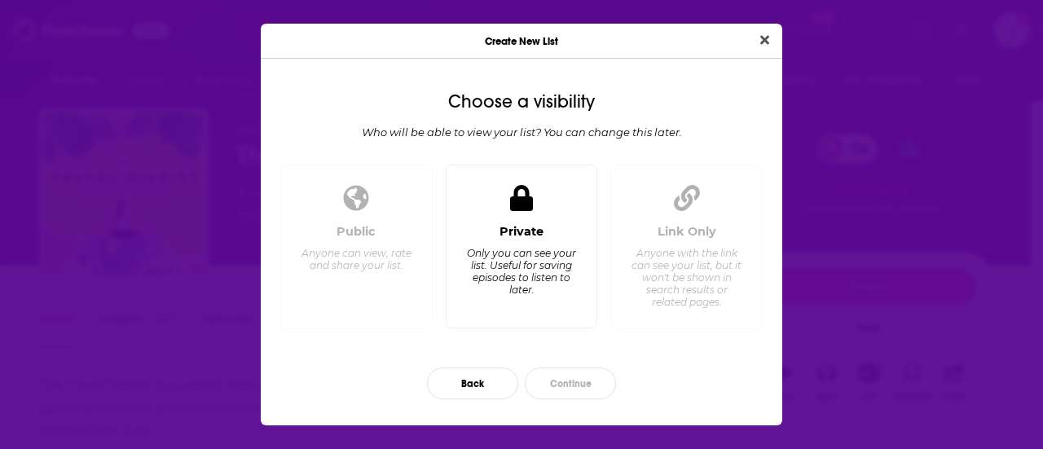
click at [495, 262] on div "Only you can see your list. Useful for saving episodes to listen to later." at bounding box center [521, 271] width 112 height 49
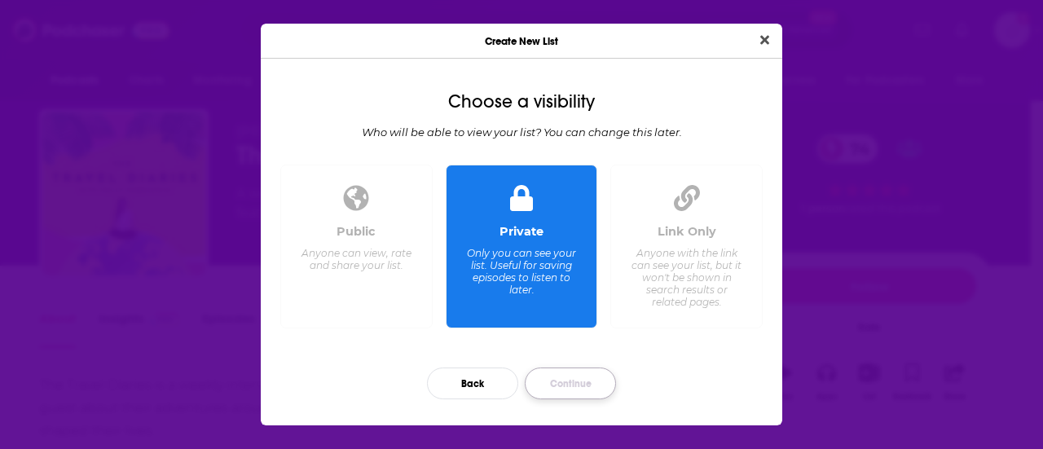
click at [600, 382] on button "Continue" at bounding box center [570, 383] width 91 height 32
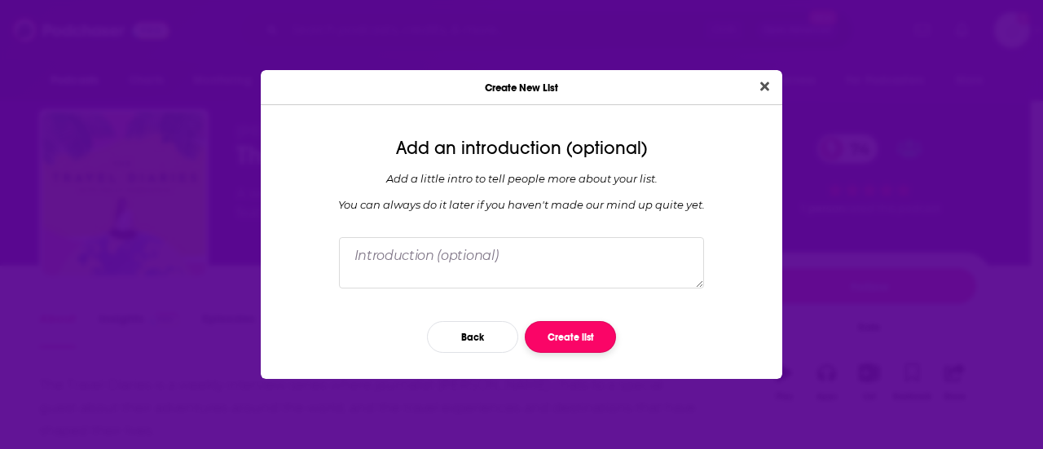
click at [572, 341] on button "Create list" at bounding box center [570, 337] width 91 height 32
